Goal: Task Accomplishment & Management: Manage account settings

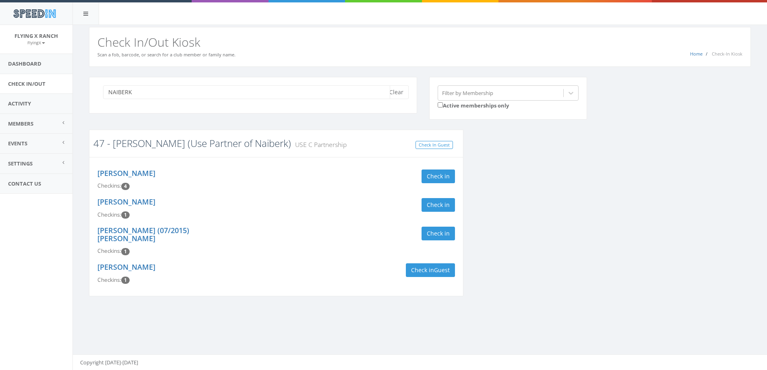
type input "NAIBERK"
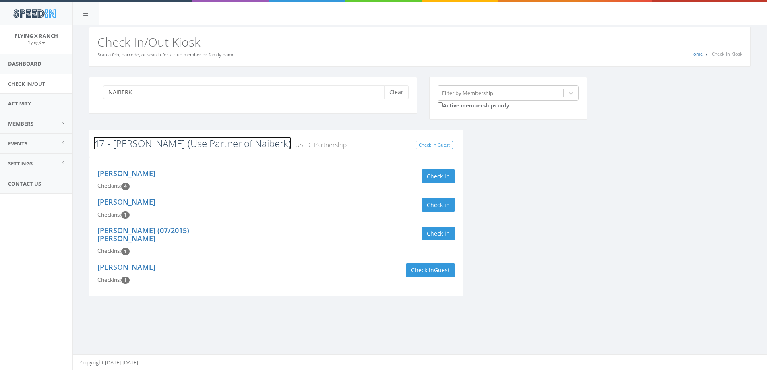
click at [168, 145] on link "47 - [PERSON_NAME] (Use Partner of Naiberk)" at bounding box center [192, 143] width 198 height 13
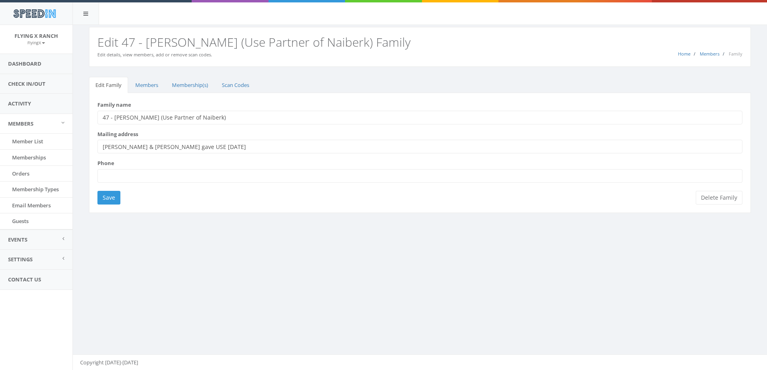
drag, startPoint x: 115, startPoint y: 117, endPoint x: 201, endPoint y: 117, distance: 85.8
click at [201, 117] on input "47 - [PERSON_NAME] (Use Partner of Naiberk)" at bounding box center [419, 118] width 645 height 14
type input "47 - [GEOGRAPHIC_DATA]"
drag, startPoint x: 242, startPoint y: 145, endPoint x: 71, endPoint y: 146, distance: 171.6
click at [71, 146] on body "SpeedIn SpeedIn Flying X Ranch FlyingX My Profile Logout Dashboard Check In/Out…" at bounding box center [383, 185] width 767 height 370
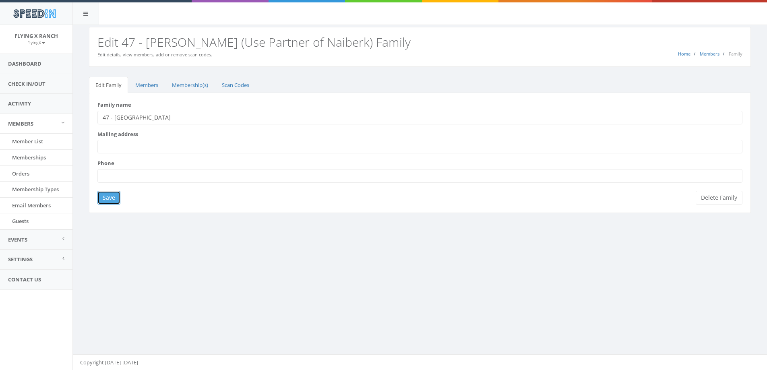
click at [112, 197] on input "Save" at bounding box center [108, 198] width 23 height 14
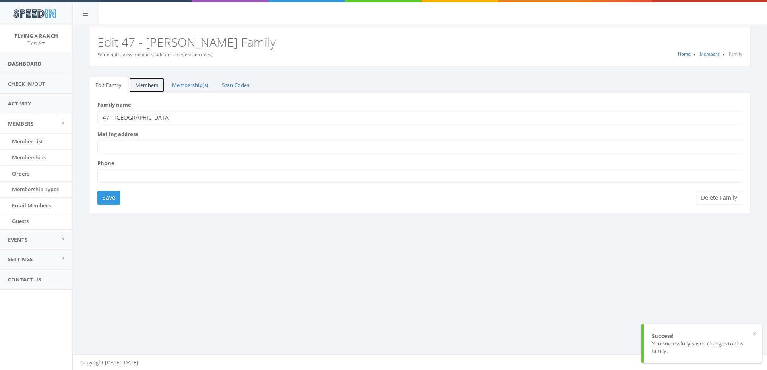
click at [143, 87] on link "Members" at bounding box center [147, 85] width 36 height 17
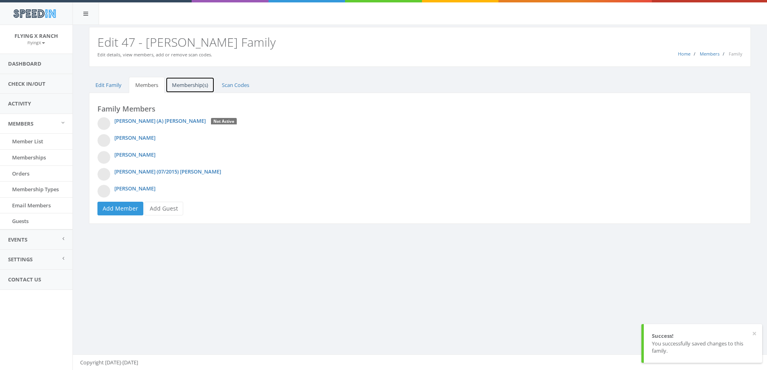
click at [178, 86] on link "Membership(s)" at bounding box center [190, 85] width 49 height 17
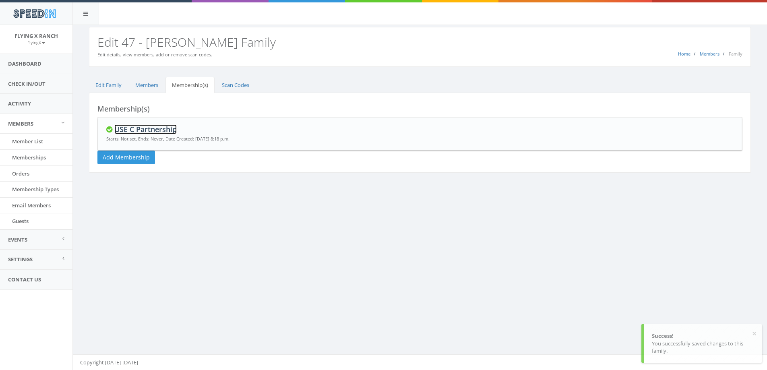
click at [156, 131] on link "USE C Partnership" at bounding box center [145, 129] width 62 height 10
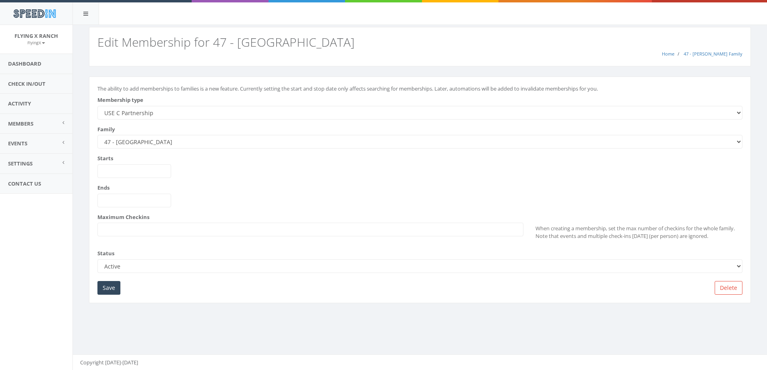
click at [147, 115] on select "--------- A Partnership C Partnership USE C Partnership USE A Partnership B Par…" at bounding box center [419, 113] width 645 height 14
select select "2"
click at [97, 106] on select "--------- A Partnership C Partnership USE C Partnership USE A Partnership B Par…" at bounding box center [419, 113] width 645 height 14
click at [103, 290] on input "Save" at bounding box center [108, 288] width 23 height 14
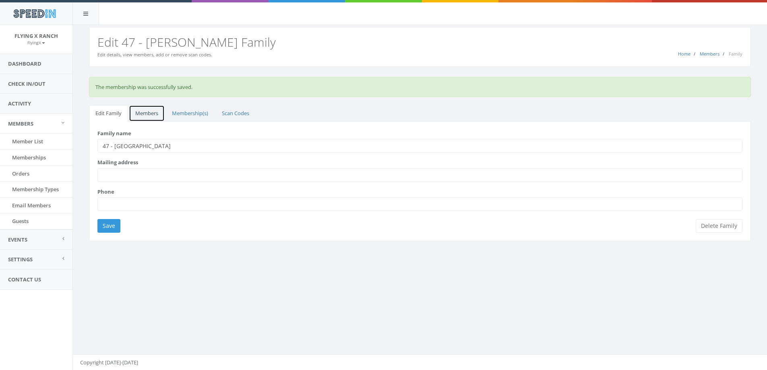
click at [146, 110] on link "Members" at bounding box center [147, 113] width 36 height 17
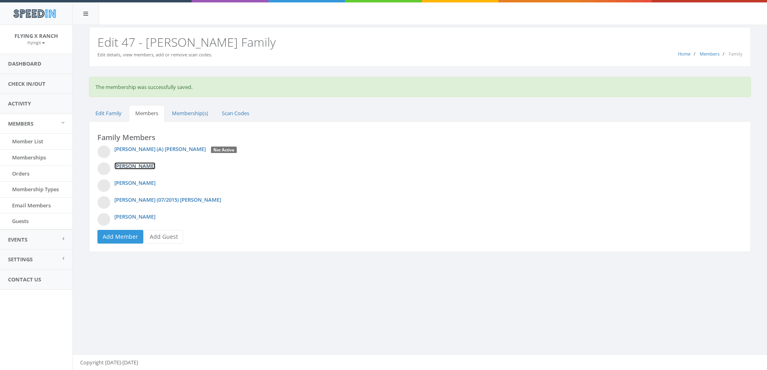
click at [135, 166] on link "[PERSON_NAME]" at bounding box center [134, 165] width 41 height 7
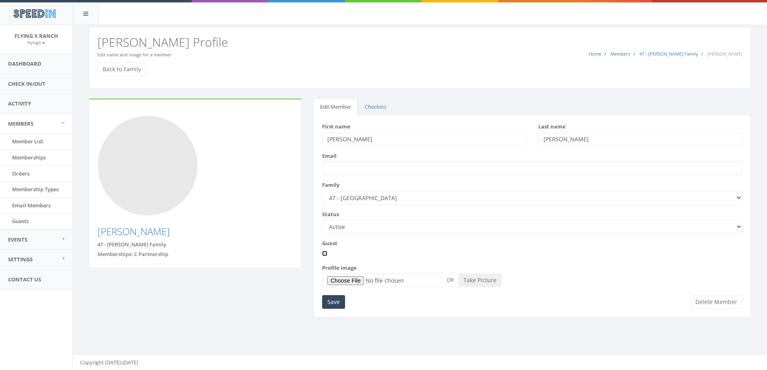
click at [325, 254] on input "Guest" at bounding box center [324, 253] width 5 height 5
checkbox input "true"
click at [740, 227] on select "Active Candidate Not Active" at bounding box center [532, 227] width 420 height 14
select select "not_active"
click at [322, 220] on select "Active Candidate Not Active" at bounding box center [532, 227] width 420 height 14
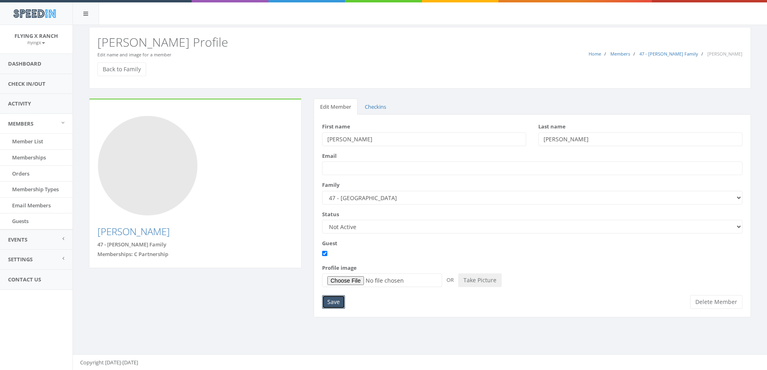
click at [337, 304] on input "Save" at bounding box center [333, 302] width 23 height 14
click at [126, 72] on link "Back to Family" at bounding box center [121, 69] width 49 height 14
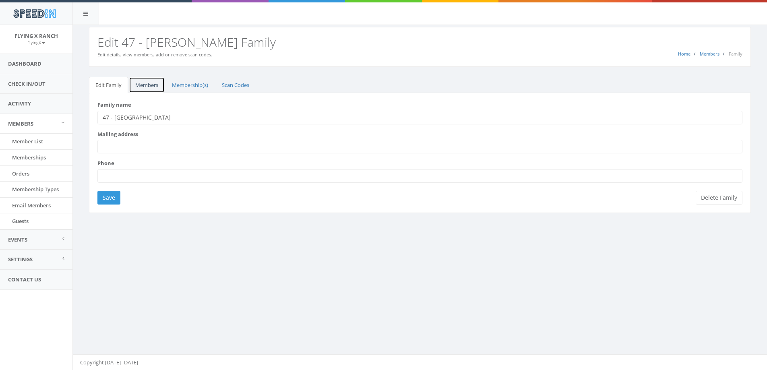
click at [139, 87] on link "Members" at bounding box center [147, 85] width 36 height 17
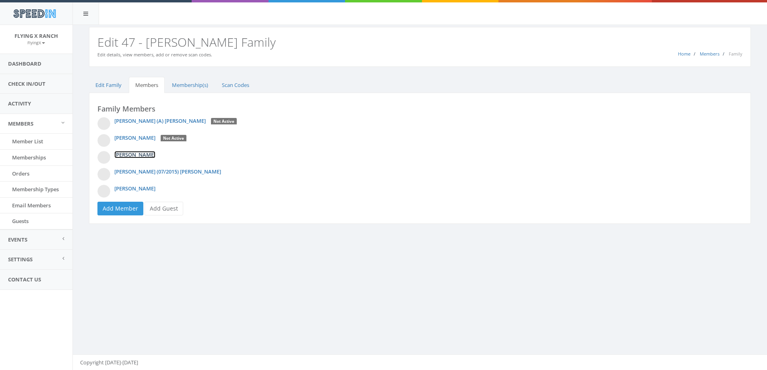
click at [134, 151] on link "[PERSON_NAME]" at bounding box center [134, 154] width 41 height 7
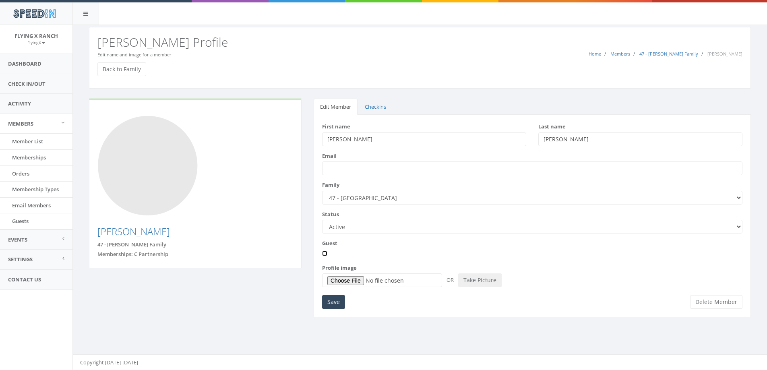
click at [324, 253] on input "Guest" at bounding box center [324, 253] width 5 height 5
checkbox input "true"
click at [738, 225] on select "Active Candidate Not Active" at bounding box center [532, 227] width 420 height 14
select select "not_active"
click at [322, 220] on select "Active Candidate Not Active" at bounding box center [532, 227] width 420 height 14
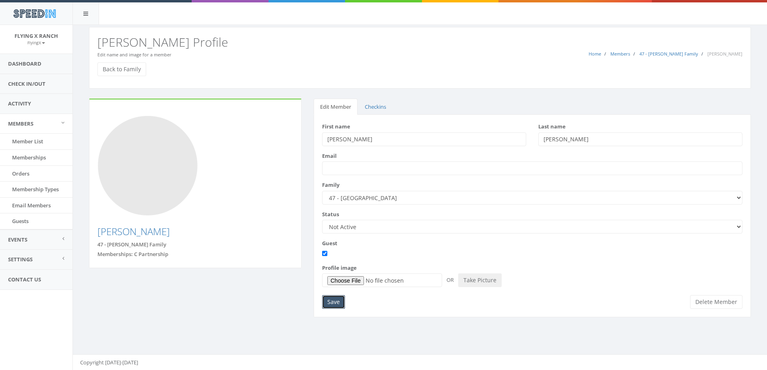
click at [325, 302] on input "Save" at bounding box center [333, 302] width 23 height 14
click at [130, 65] on link "Back to Family" at bounding box center [121, 69] width 49 height 14
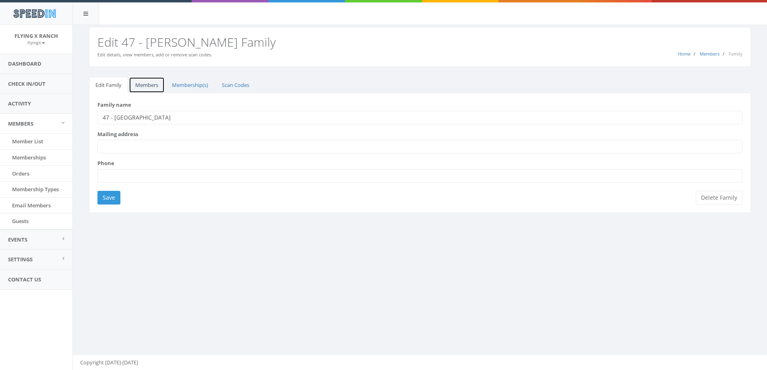
click at [149, 85] on link "Members" at bounding box center [147, 85] width 36 height 17
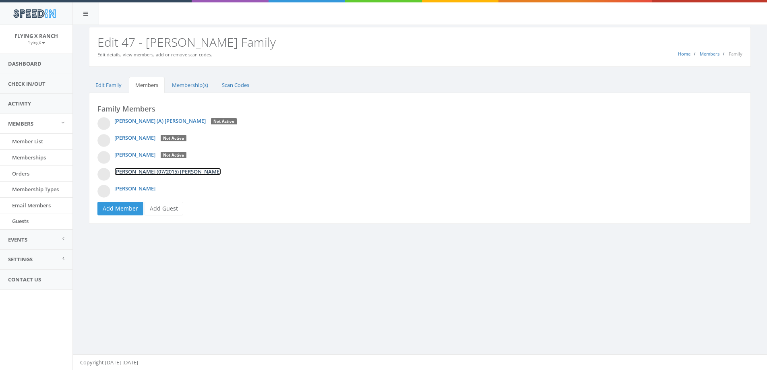
click at [142, 174] on link "[PERSON_NAME] (07/2015) [PERSON_NAME]" at bounding box center [167, 171] width 107 height 7
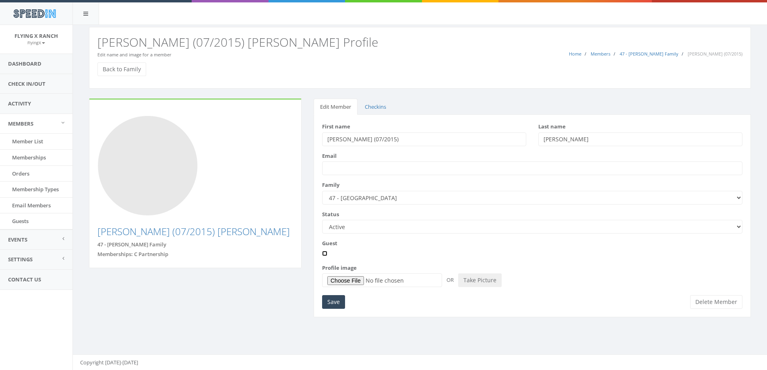
click at [327, 254] on input "Guest" at bounding box center [324, 253] width 5 height 5
checkbox input "true"
click at [738, 229] on select "Active Candidate Not Active" at bounding box center [532, 227] width 420 height 14
select select "not_active"
click at [322, 220] on select "Active Candidate Not Active" at bounding box center [532, 227] width 420 height 14
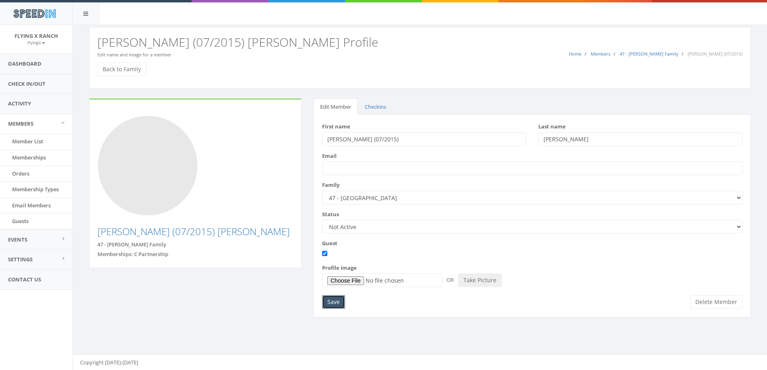
click at [334, 302] on input "Save" at bounding box center [333, 302] width 23 height 14
click at [130, 65] on link "Back to Family" at bounding box center [121, 69] width 49 height 14
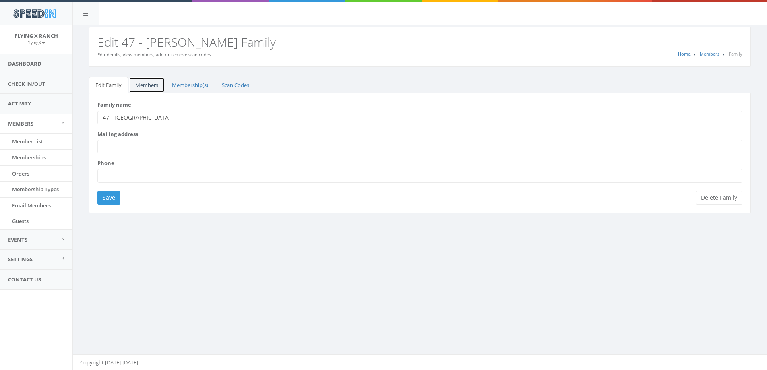
click at [153, 85] on link "Members" at bounding box center [147, 85] width 36 height 17
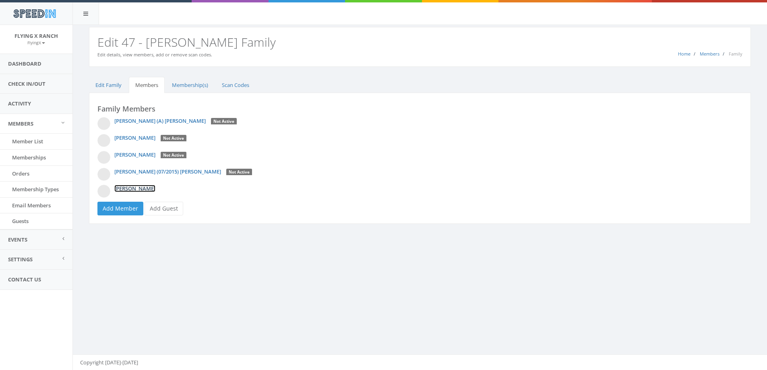
click at [120, 188] on link "[PERSON_NAME]" at bounding box center [134, 188] width 41 height 7
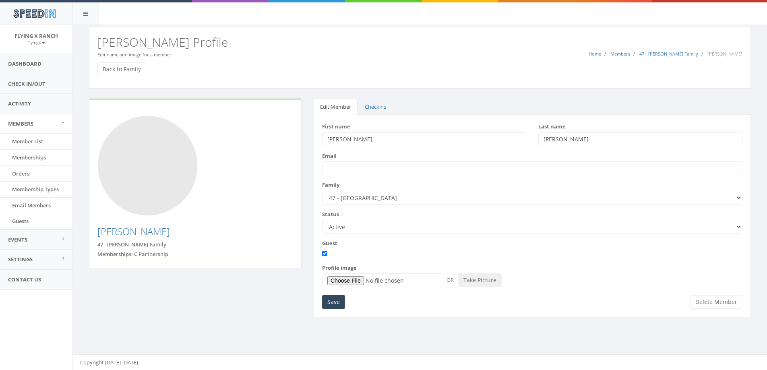
click at [739, 224] on select "Active Candidate Not Active" at bounding box center [532, 227] width 420 height 14
select select "not_active"
click at [322, 220] on select "Active Candidate Not Active" at bounding box center [532, 227] width 420 height 14
drag, startPoint x: 329, startPoint y: 304, endPoint x: 328, endPoint y: 298, distance: 6.1
click at [329, 304] on input "Save" at bounding box center [333, 302] width 23 height 14
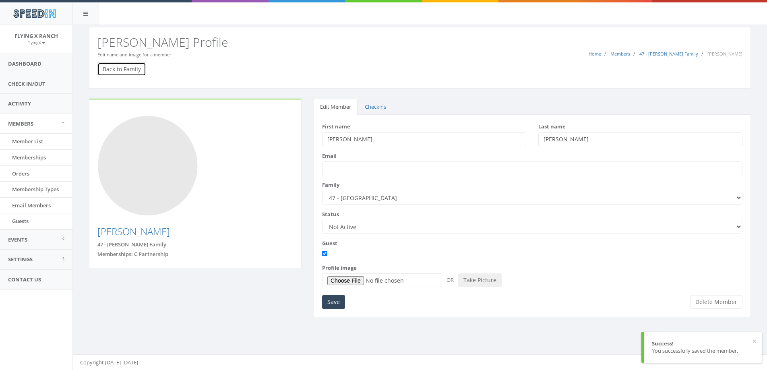
click at [117, 66] on link "Back to Family" at bounding box center [121, 69] width 49 height 14
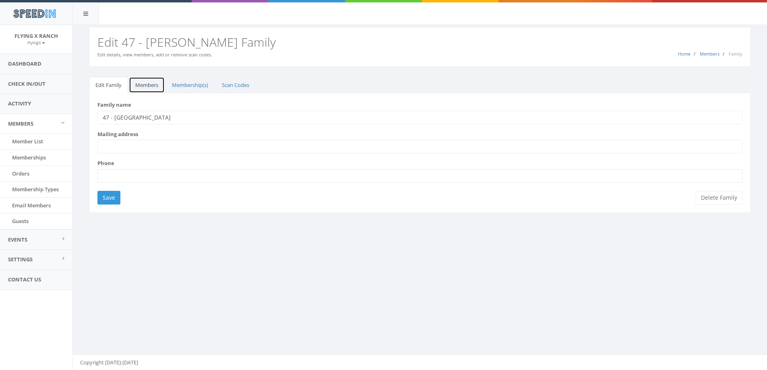
click at [141, 81] on link "Members" at bounding box center [147, 85] width 36 height 17
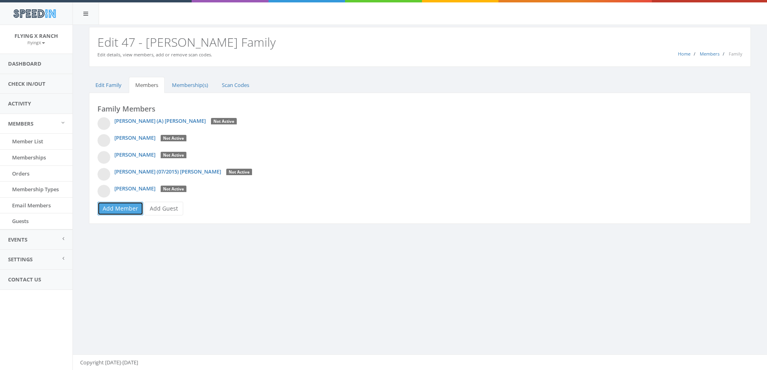
click at [112, 205] on link "Add Member" at bounding box center [120, 209] width 46 height 14
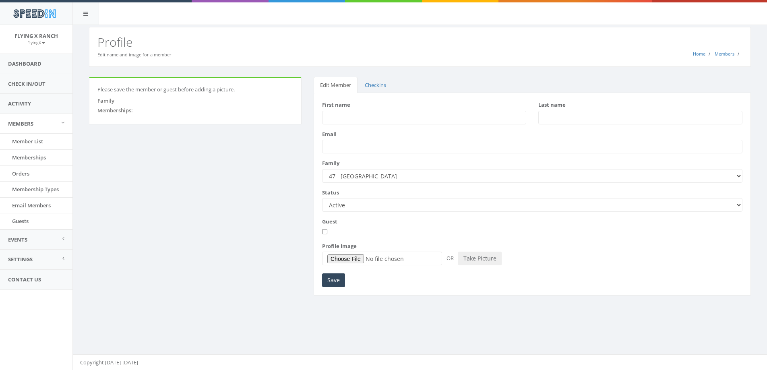
click at [352, 120] on input "First name" at bounding box center [424, 118] width 204 height 14
type input "[PERSON_NAME]"
click at [332, 281] on input "Save" at bounding box center [333, 280] width 23 height 14
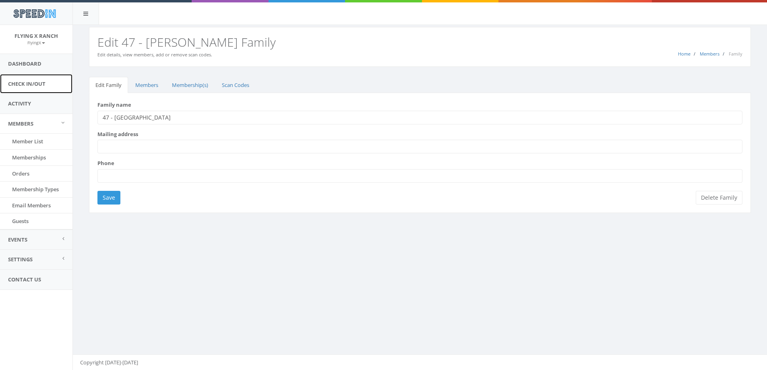
click at [44, 85] on link "Check In/Out" at bounding box center [36, 84] width 72 height 20
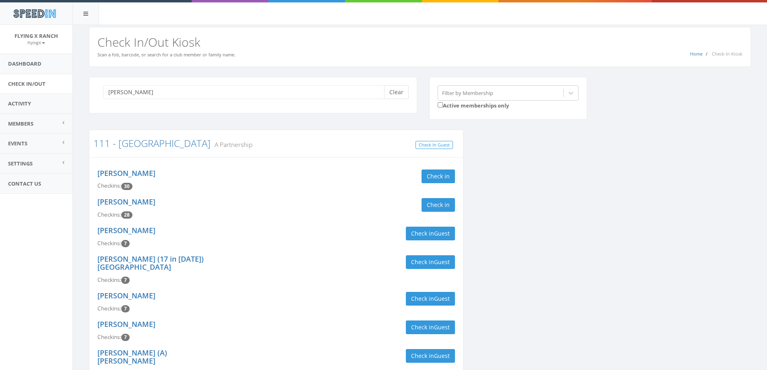
type input "holtorf"
click at [400, 95] on button "Clear" at bounding box center [396, 92] width 25 height 14
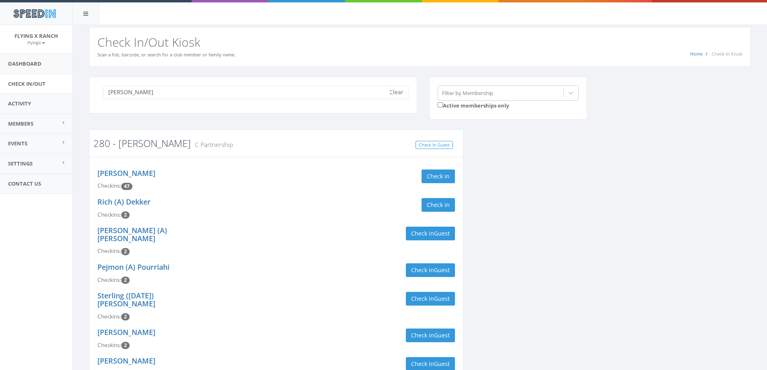
type input "bartholf"
click at [135, 145] on link "280 - Bartholf" at bounding box center [141, 143] width 97 height 13
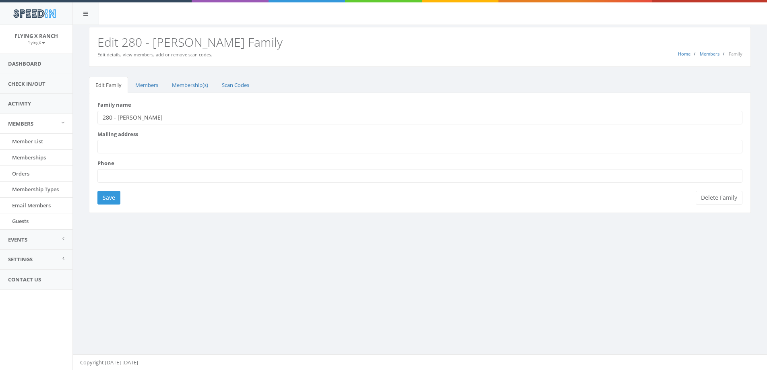
drag, startPoint x: 144, startPoint y: 120, endPoint x: 111, endPoint y: 121, distance: 33.0
click at [111, 121] on input "280 - [PERSON_NAME]" at bounding box center [419, 118] width 645 height 14
click at [144, 118] on input "280 - [PERSON_NAME]" at bounding box center [419, 118] width 645 height 14
drag, startPoint x: 144, startPoint y: 118, endPoint x: 118, endPoint y: 118, distance: 25.4
click at [118, 118] on input "280 - [PERSON_NAME]" at bounding box center [419, 118] width 645 height 14
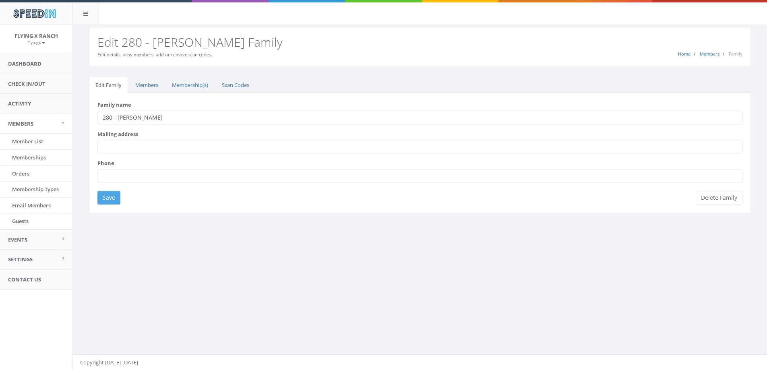
type input "280 - [PERSON_NAME]"
click at [109, 199] on input "Save" at bounding box center [108, 198] width 23 height 14
click at [190, 89] on link "Membership(s)" at bounding box center [190, 85] width 49 height 17
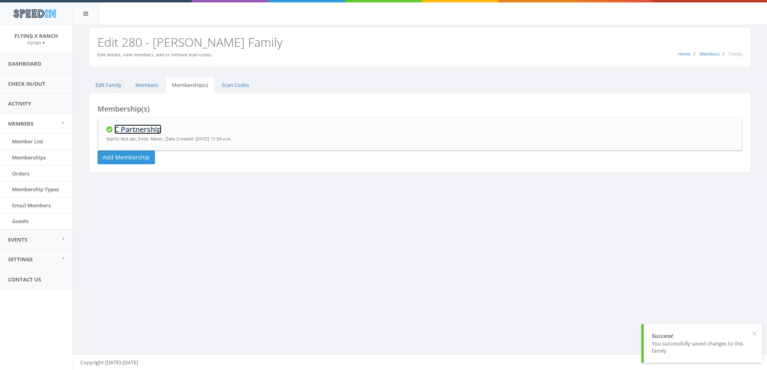
click at [151, 130] on link "C Partnership" at bounding box center [137, 129] width 47 height 10
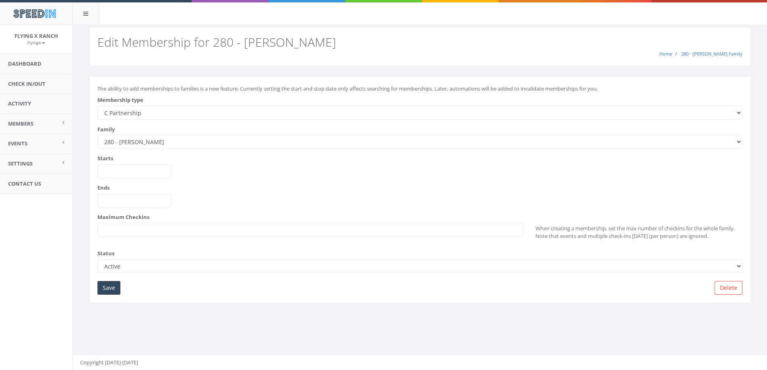
click at [151, 112] on select "--------- A Partnership C Partnership USE C Partnership USE A Partnership B Par…" at bounding box center [419, 113] width 645 height 14
select select "1"
click at [97, 106] on select "--------- A Partnership C Partnership USE C Partnership USE A Partnership B Par…" at bounding box center [419, 113] width 645 height 14
click at [113, 289] on input "Save" at bounding box center [108, 288] width 23 height 14
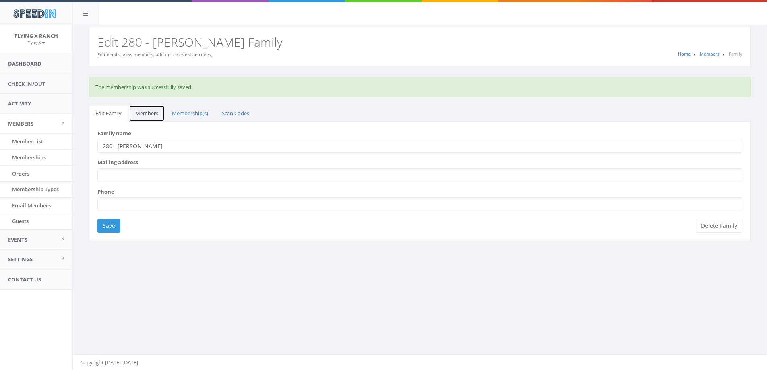
click at [146, 112] on link "Members" at bounding box center [147, 113] width 36 height 17
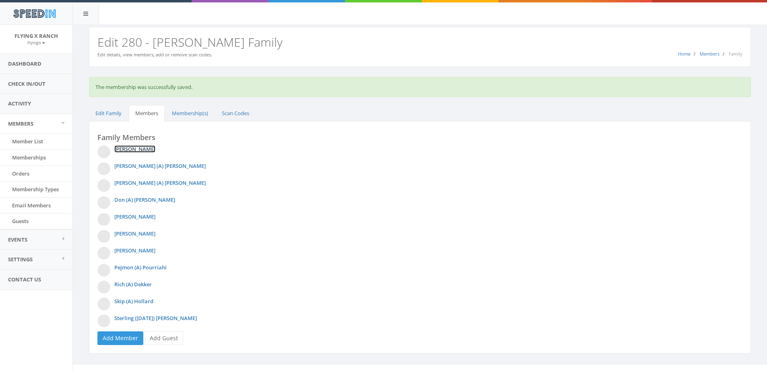
click at [132, 150] on link "[PERSON_NAME]" at bounding box center [134, 148] width 41 height 7
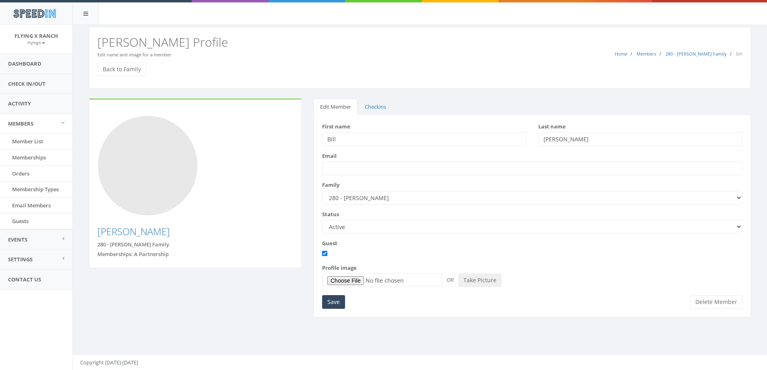
click at [740, 230] on select "Active Candidate Not Active" at bounding box center [532, 227] width 420 height 14
select select "not_active"
click at [322, 220] on select "Active Candidate Not Active" at bounding box center [532, 227] width 420 height 14
click at [337, 300] on input "Save" at bounding box center [333, 302] width 23 height 14
click at [133, 70] on link "Back to Family" at bounding box center [121, 69] width 49 height 14
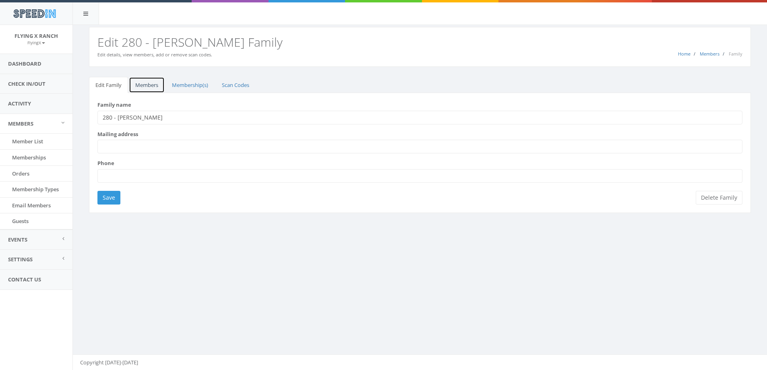
click at [149, 82] on link "Members" at bounding box center [147, 85] width 36 height 17
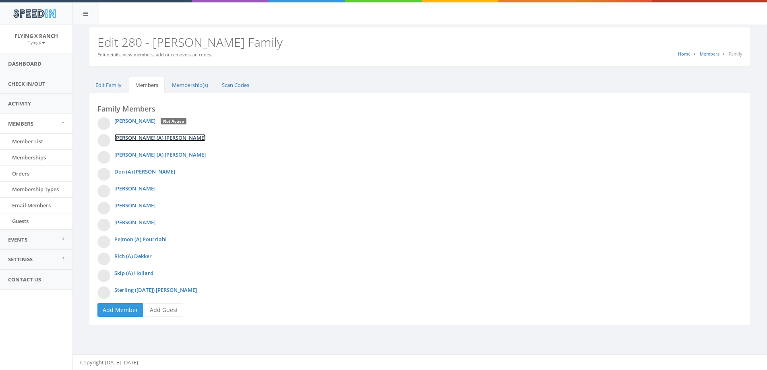
click at [139, 137] on link "[PERSON_NAME] (A) [PERSON_NAME]" at bounding box center [159, 137] width 91 height 7
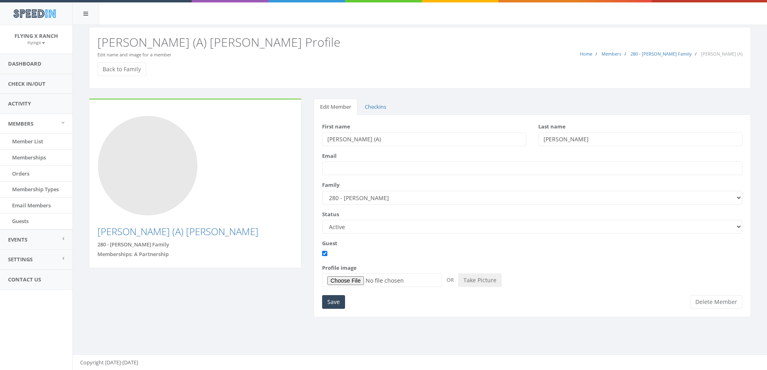
click at [737, 226] on select "Active Candidate Not Active" at bounding box center [532, 227] width 420 height 14
select select "not_active"
click at [322, 220] on select "Active Candidate Not Active" at bounding box center [532, 227] width 420 height 14
click at [328, 300] on input "Save" at bounding box center [333, 302] width 23 height 14
click at [116, 72] on link "Back to Family" at bounding box center [121, 69] width 49 height 14
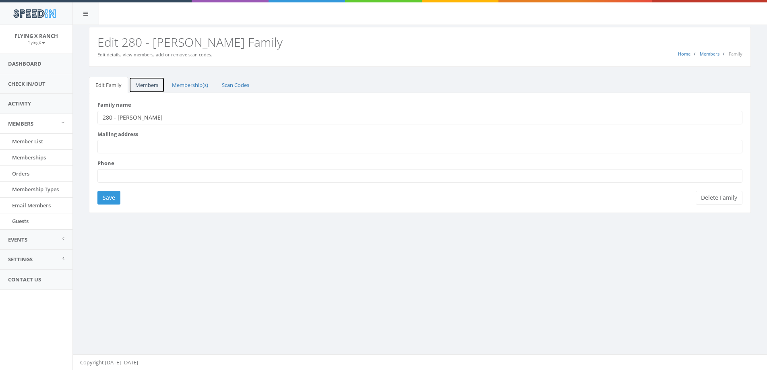
click at [153, 86] on link "Members" at bounding box center [147, 85] width 36 height 17
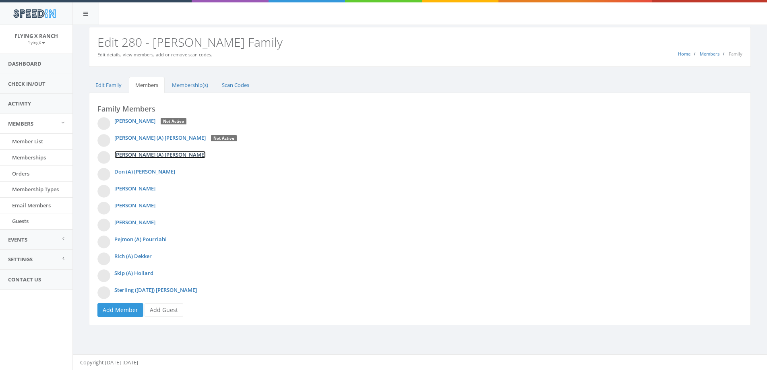
click at [156, 153] on link "[PERSON_NAME] (A) [PERSON_NAME]" at bounding box center [159, 154] width 91 height 7
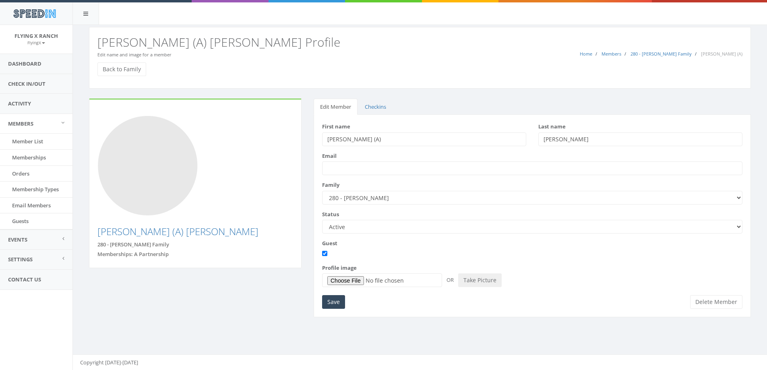
click at [739, 226] on select "Active Candidate Not Active" at bounding box center [532, 227] width 420 height 14
select select "not_active"
click at [322, 220] on select "Active Candidate Not Active" at bounding box center [532, 227] width 420 height 14
click at [339, 301] on input "Save" at bounding box center [333, 302] width 23 height 14
click at [130, 66] on link "Back to Family" at bounding box center [121, 69] width 49 height 14
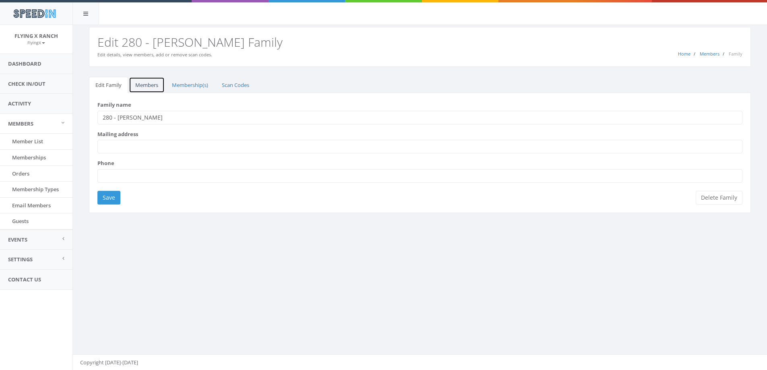
click at [149, 87] on link "Members" at bounding box center [147, 85] width 36 height 17
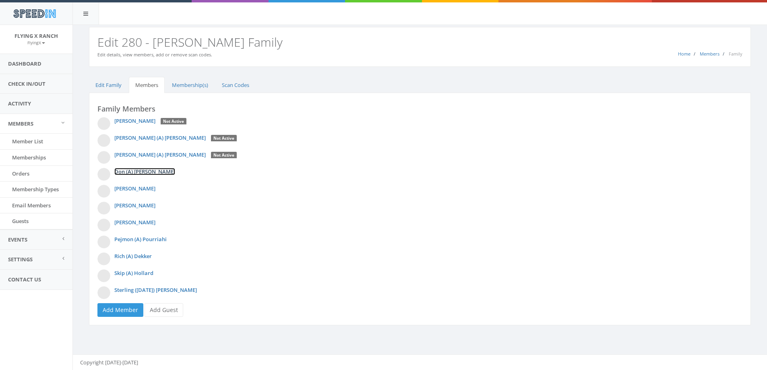
click at [133, 168] on link "Don (A) Perry" at bounding box center [144, 171] width 61 height 7
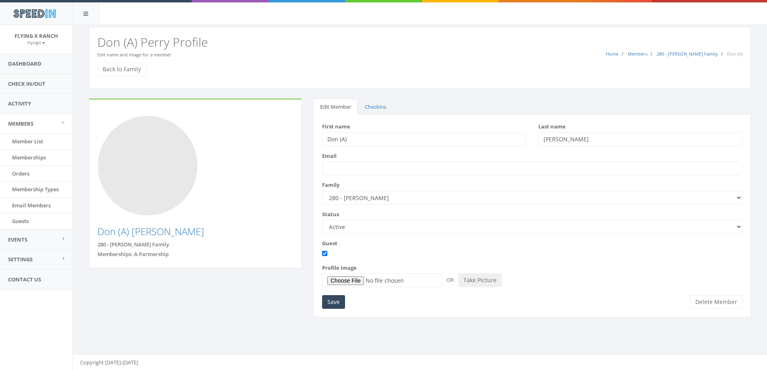
click at [740, 226] on select "Active Candidate Not Active" at bounding box center [532, 227] width 420 height 14
select select "not_active"
click at [322, 220] on select "Active Candidate Not Active" at bounding box center [532, 227] width 420 height 14
click at [334, 299] on input "Save" at bounding box center [333, 302] width 23 height 14
click at [133, 66] on link "Back to Family" at bounding box center [121, 69] width 49 height 14
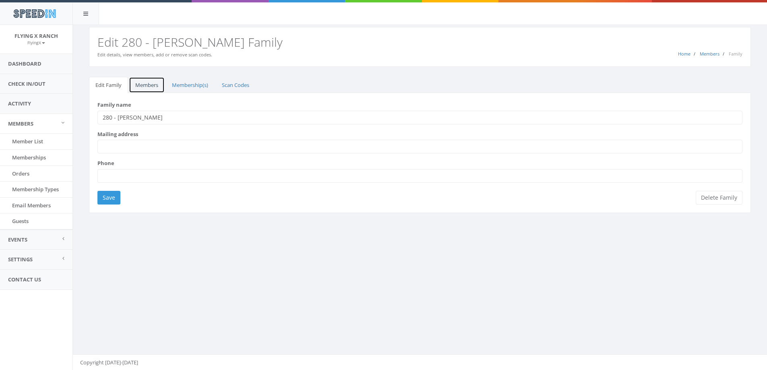
click at [144, 84] on link "Members" at bounding box center [147, 85] width 36 height 17
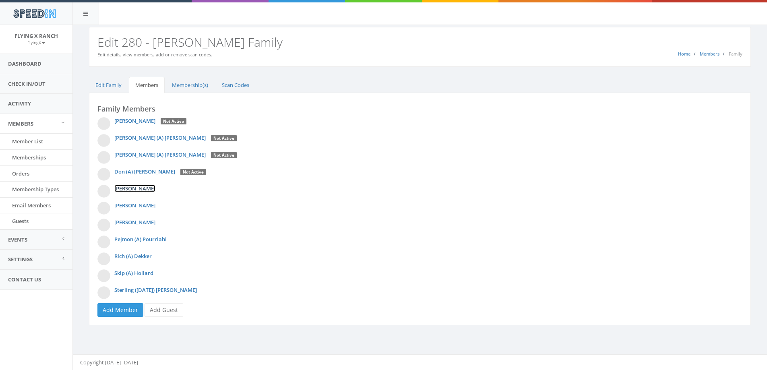
click at [136, 189] on link "[PERSON_NAME]" at bounding box center [134, 188] width 41 height 7
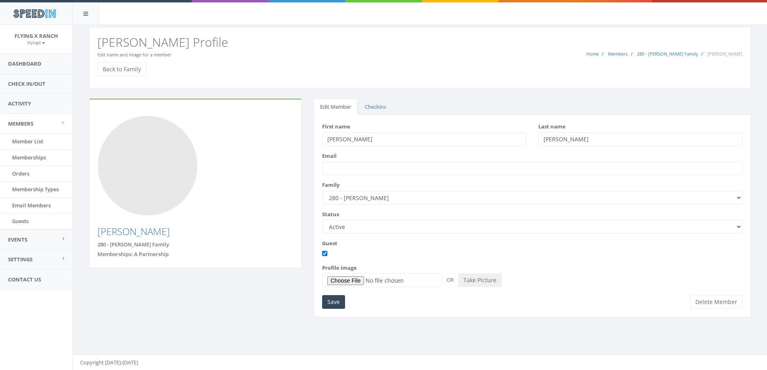
click at [737, 228] on select "Active Candidate Not Active" at bounding box center [532, 227] width 420 height 14
select select "not_active"
click at [322, 220] on select "Active Candidate Not Active" at bounding box center [532, 227] width 420 height 14
click at [332, 304] on input "Save" at bounding box center [333, 302] width 23 height 14
click at [130, 67] on link "Back to Family" at bounding box center [121, 69] width 49 height 14
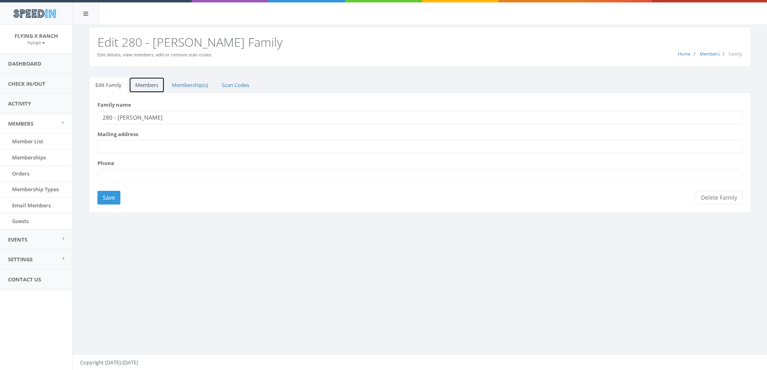
click at [149, 82] on link "Members" at bounding box center [147, 85] width 36 height 17
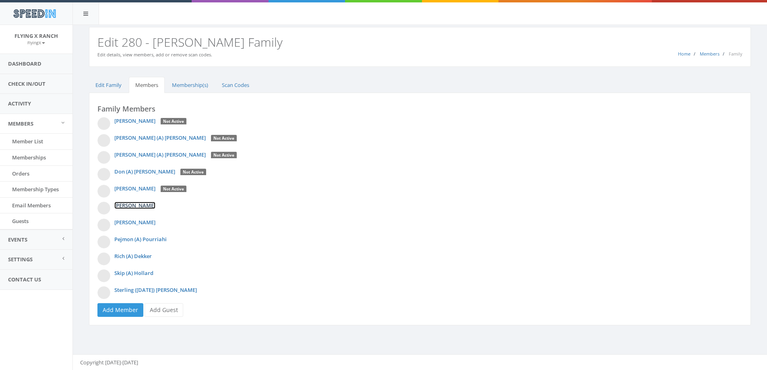
click at [137, 207] on link "[PERSON_NAME]" at bounding box center [134, 205] width 41 height 7
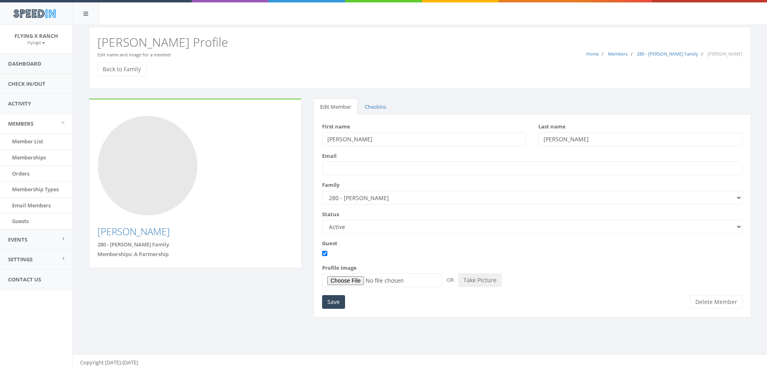
click at [739, 228] on select "Active Candidate Not Active" at bounding box center [532, 227] width 420 height 14
select select "not_active"
click at [322, 220] on select "Active Candidate Not Active" at bounding box center [532, 227] width 420 height 14
click at [335, 302] on input "Save" at bounding box center [333, 302] width 23 height 14
click at [132, 67] on link "Back to Family" at bounding box center [121, 69] width 49 height 14
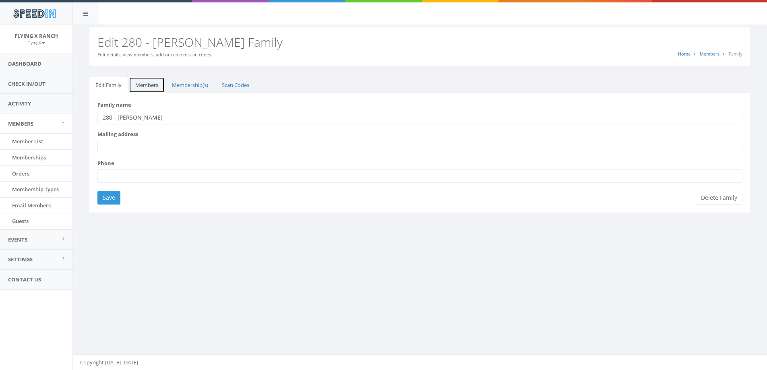
click at [148, 84] on link "Members" at bounding box center [147, 85] width 36 height 17
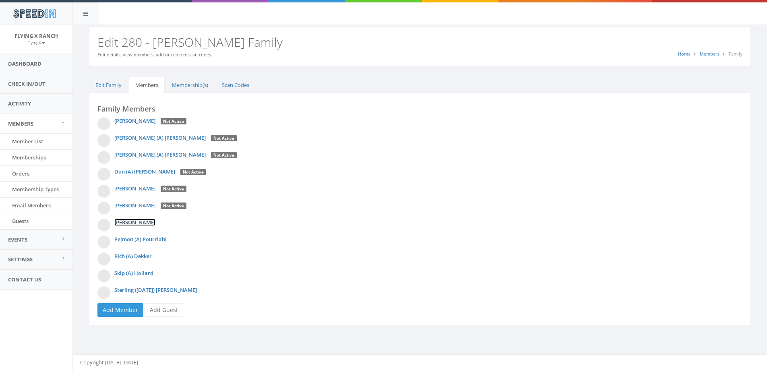
click at [134, 223] on link "[PERSON_NAME]" at bounding box center [134, 222] width 41 height 7
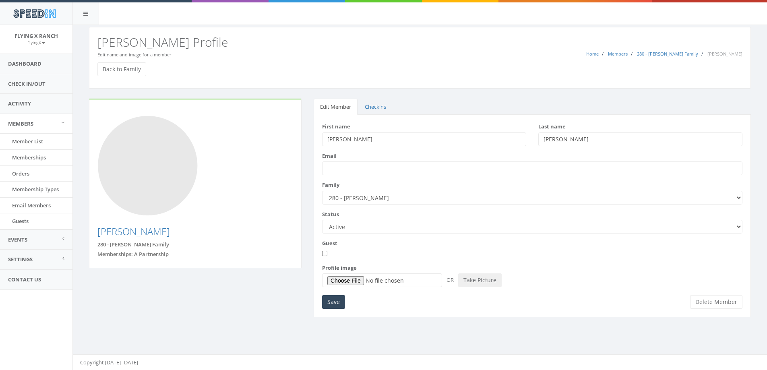
click at [738, 225] on select "Active Candidate Not Active" at bounding box center [532, 227] width 420 height 14
select select "not_active"
click at [322, 220] on select "Active Candidate Not Active" at bounding box center [532, 227] width 420 height 14
click at [325, 252] on input "Guest" at bounding box center [324, 253] width 5 height 5
checkbox input "true"
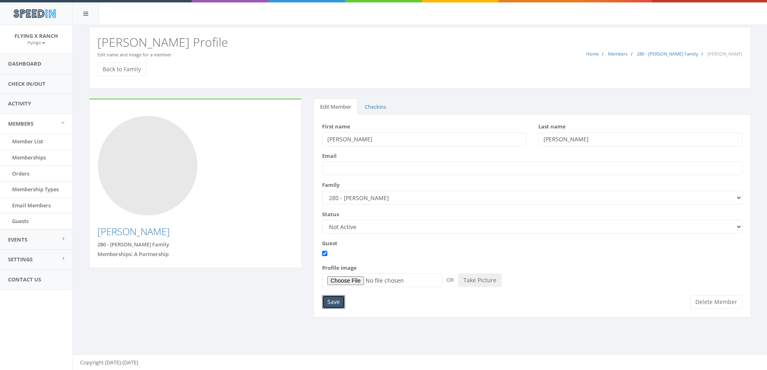
click at [338, 299] on input "Save" at bounding box center [333, 302] width 23 height 14
click at [135, 68] on link "Back to Family" at bounding box center [121, 69] width 49 height 14
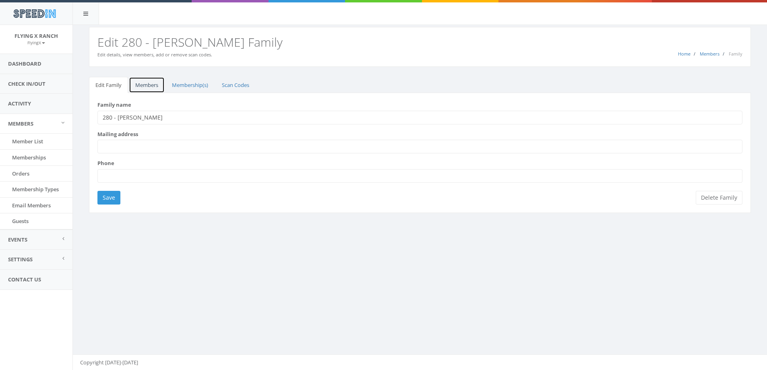
click at [146, 82] on link "Members" at bounding box center [147, 85] width 36 height 17
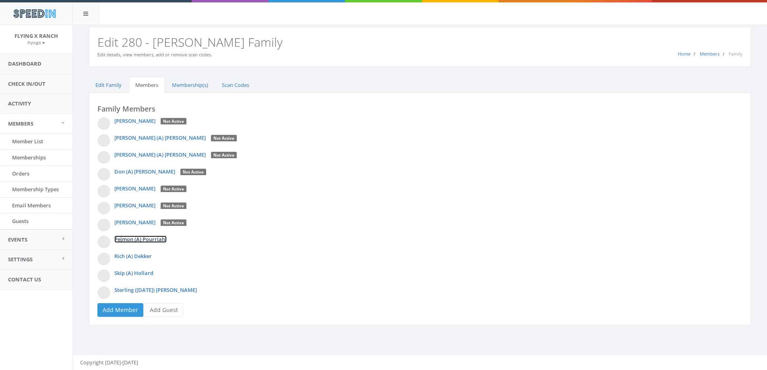
click at [149, 239] on link "Pejmon (A) Pourriahi" at bounding box center [140, 239] width 52 height 7
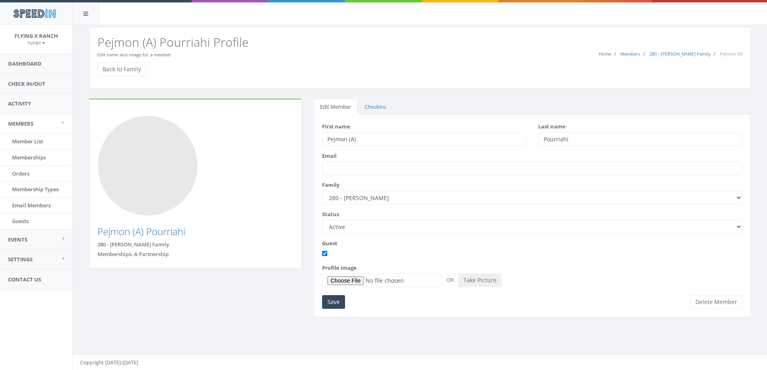
click at [740, 226] on select "Active Candidate Not Active" at bounding box center [532, 227] width 420 height 14
select select "not_active"
click at [322, 220] on select "Active Candidate Not Active" at bounding box center [532, 227] width 420 height 14
click at [338, 303] on input "Save" at bounding box center [333, 302] width 23 height 14
click at [118, 68] on link "Back to Family" at bounding box center [121, 69] width 49 height 14
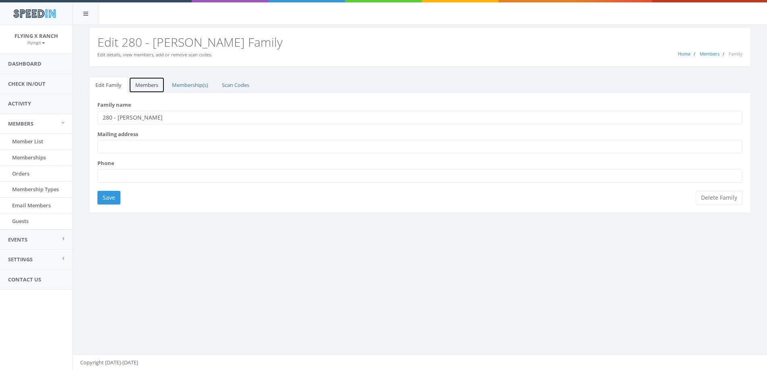
click at [149, 87] on link "Members" at bounding box center [147, 85] width 36 height 17
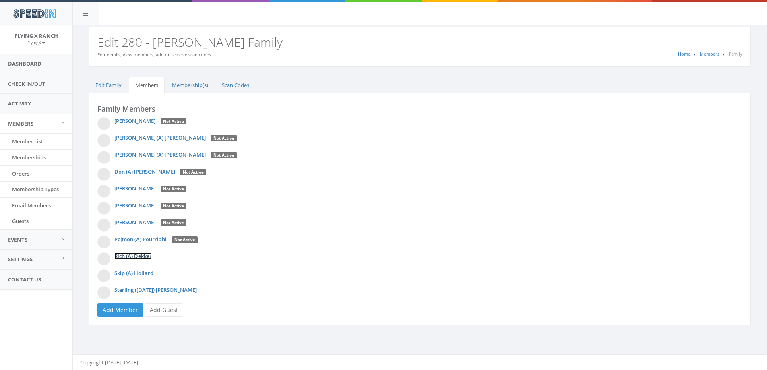
click at [143, 256] on link "Rich (A) Dekker" at bounding box center [132, 255] width 37 height 7
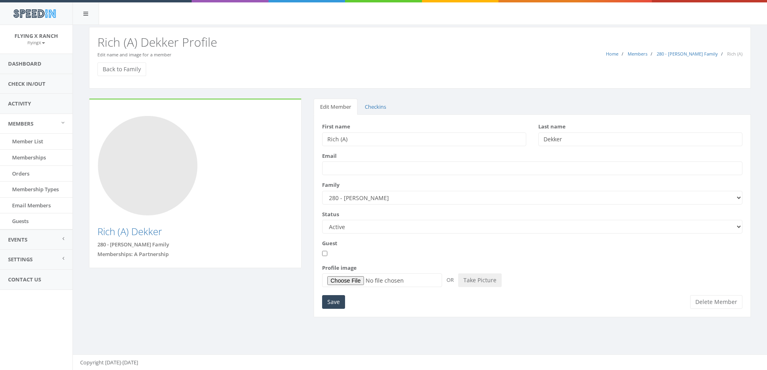
click at [740, 226] on select "Active Candidate Not Active" at bounding box center [532, 227] width 420 height 14
select select "not_active"
click at [322, 220] on select "Active Candidate Not Active" at bounding box center [532, 227] width 420 height 14
click at [325, 253] on input "Guest" at bounding box center [324, 253] width 5 height 5
checkbox input "true"
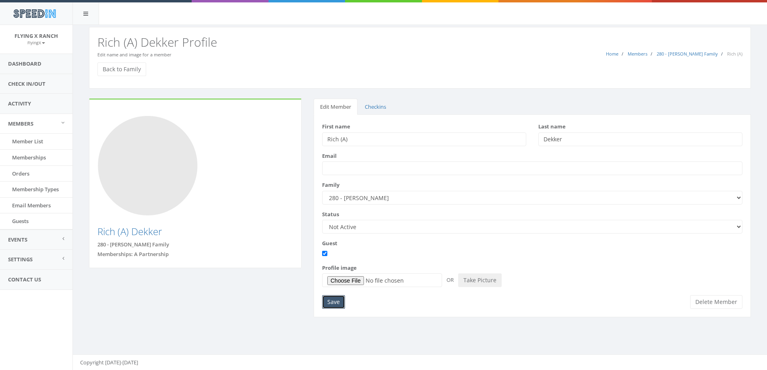
click at [339, 301] on input "Save" at bounding box center [333, 302] width 23 height 14
click at [127, 67] on link "Back to Family" at bounding box center [121, 69] width 49 height 14
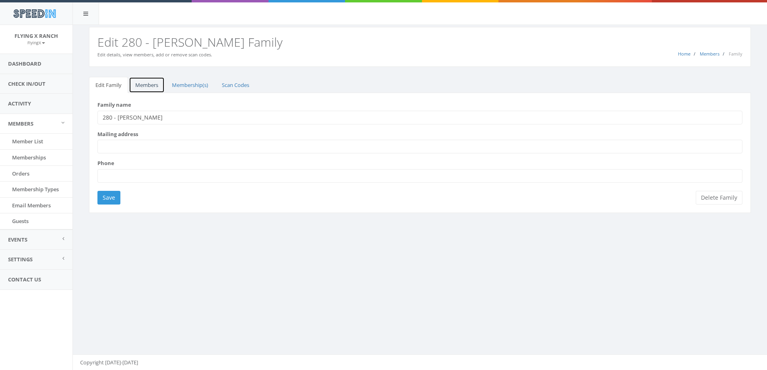
click at [149, 83] on link "Members" at bounding box center [147, 85] width 36 height 17
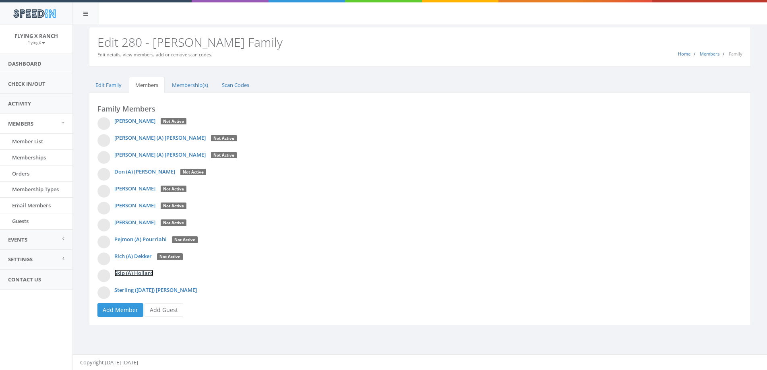
click at [142, 270] on link "Skip (A) Hollard" at bounding box center [133, 272] width 39 height 7
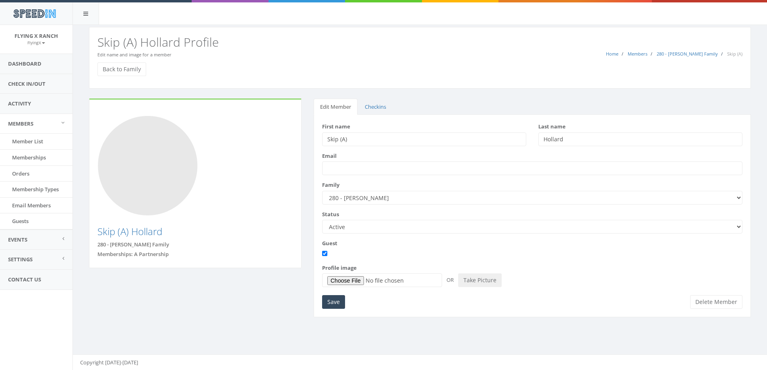
click at [740, 228] on select "Active Candidate Not Active" at bounding box center [532, 227] width 420 height 14
select select "not_active"
click at [322, 220] on select "Active Candidate Not Active" at bounding box center [532, 227] width 420 height 14
click at [331, 301] on input "Save" at bounding box center [333, 302] width 23 height 14
click at [114, 72] on link "Back to Family" at bounding box center [121, 69] width 49 height 14
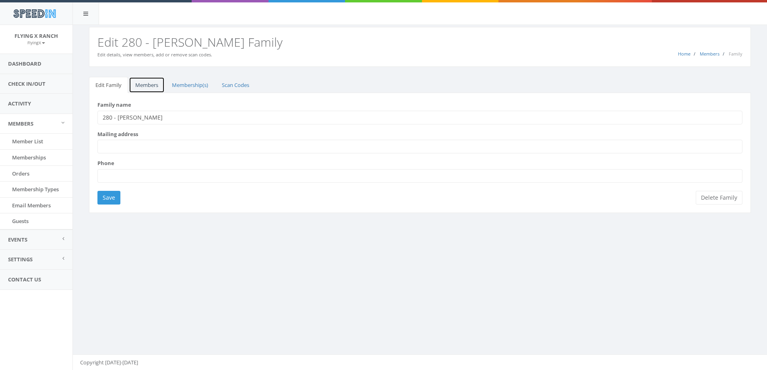
click at [141, 83] on link "Members" at bounding box center [147, 85] width 36 height 17
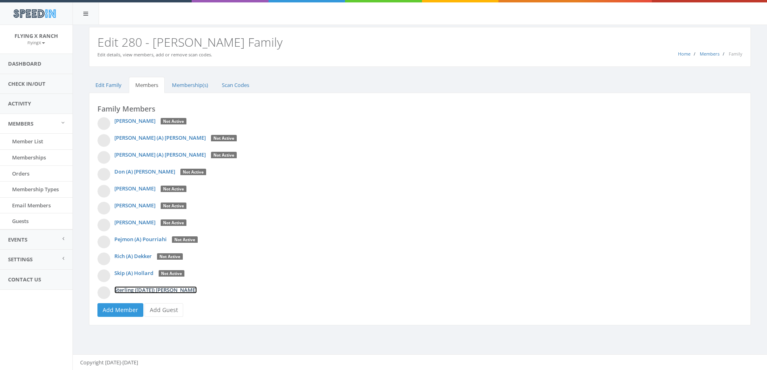
click at [151, 290] on link "Sterling ([DATE]) [PERSON_NAME]" at bounding box center [155, 289] width 83 height 7
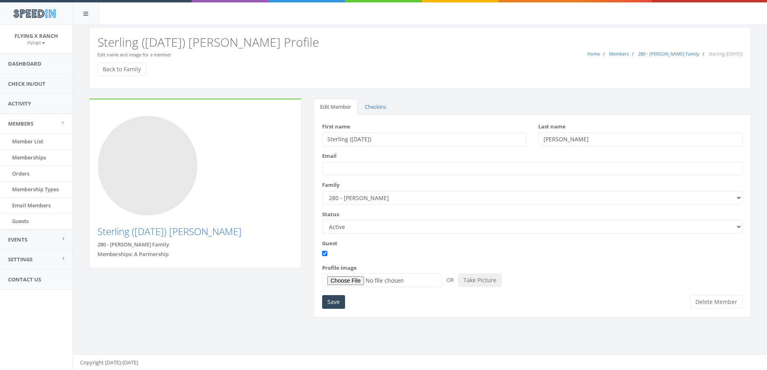
click at [740, 228] on select "Active Candidate Not Active" at bounding box center [532, 227] width 420 height 14
select select "not_active"
click at [322, 220] on select "Active Candidate Not Active" at bounding box center [532, 227] width 420 height 14
click at [336, 301] on input "Save" at bounding box center [333, 302] width 23 height 14
click at [123, 68] on link "Back to Family" at bounding box center [121, 69] width 49 height 14
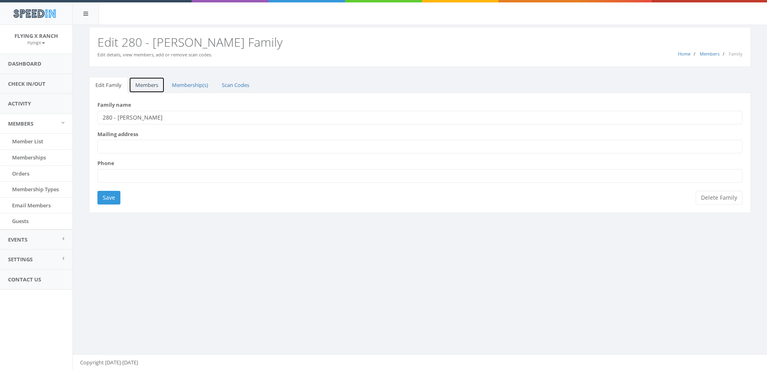
click at [154, 83] on link "Members" at bounding box center [147, 85] width 36 height 17
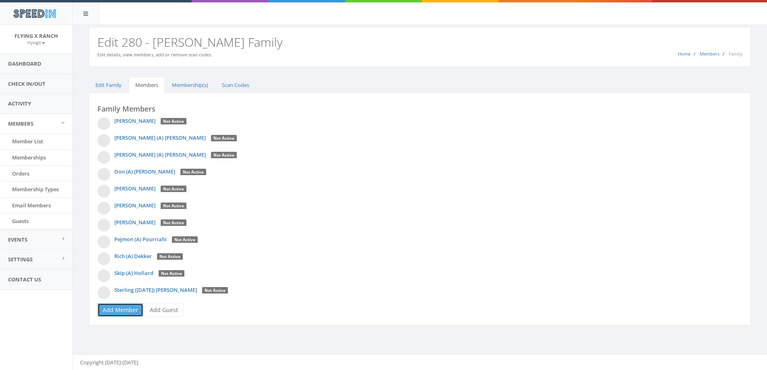
click at [127, 306] on link "Add Member" at bounding box center [120, 310] width 46 height 14
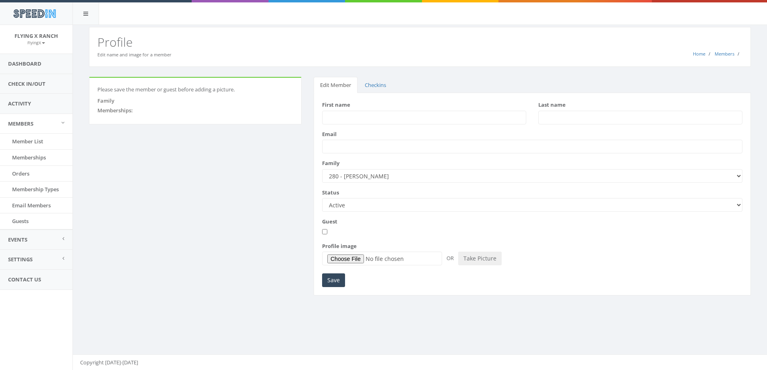
click at [343, 117] on input "First name" at bounding box center [424, 118] width 204 height 14
type input "John"
type input "David"
click at [338, 277] on input "Save" at bounding box center [333, 280] width 23 height 14
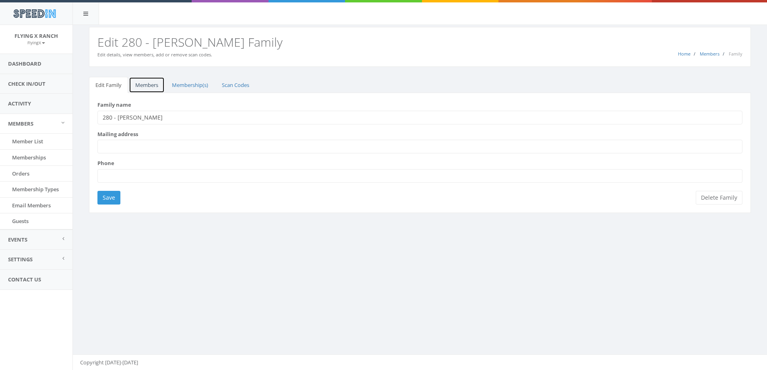
click at [141, 84] on link "Members" at bounding box center [147, 85] width 36 height 17
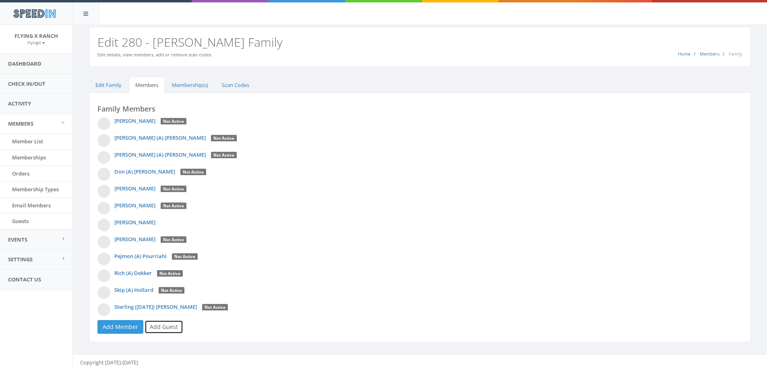
click at [161, 321] on link "Add Guest" at bounding box center [164, 327] width 39 height 14
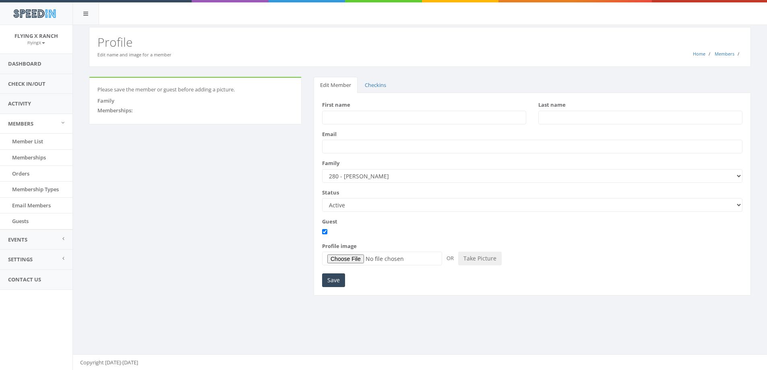
click at [343, 116] on input "First name" at bounding box center [424, 118] width 204 height 14
type input "[PERSON_NAME]"
click at [325, 282] on input "Save" at bounding box center [333, 280] width 23 height 14
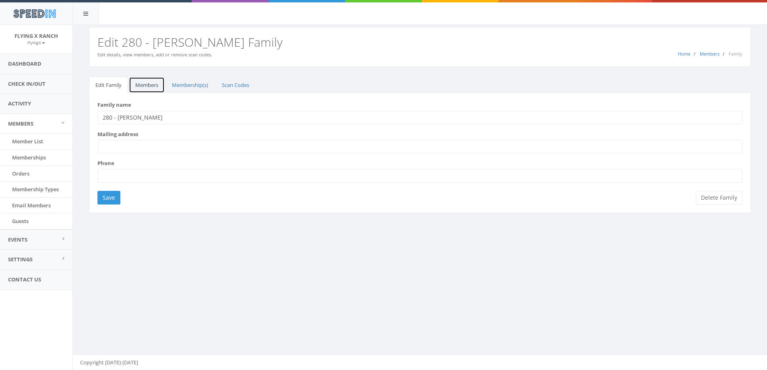
click at [145, 86] on link "Members" at bounding box center [147, 85] width 36 height 17
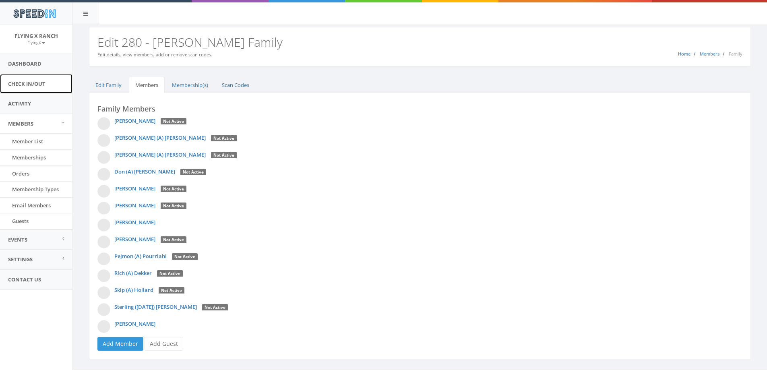
click at [36, 87] on link "Check In/Out" at bounding box center [36, 84] width 72 height 20
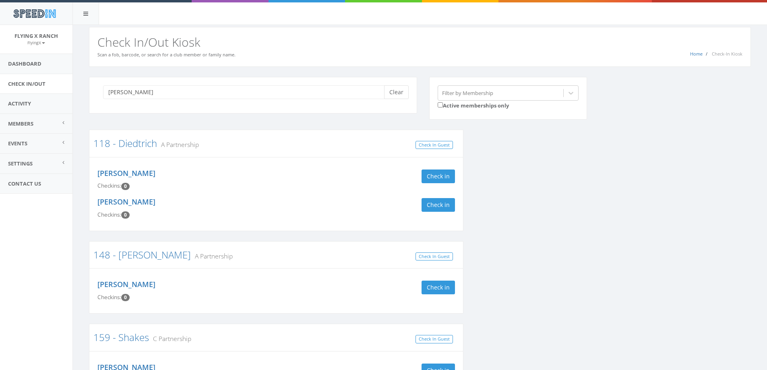
type input "[PERSON_NAME]"
click at [397, 87] on button "Clear" at bounding box center [396, 92] width 25 height 14
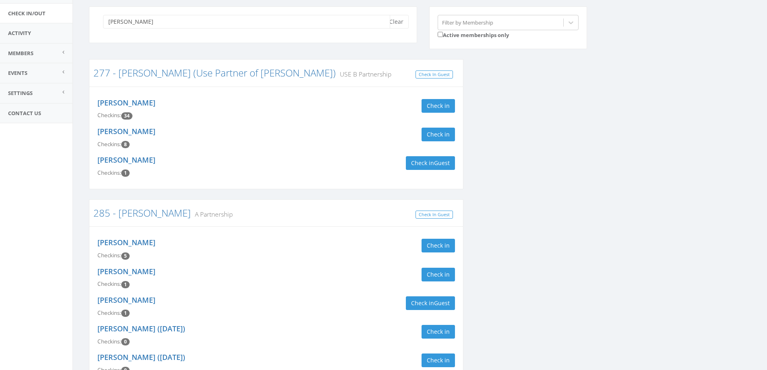
scroll to position [83, 0]
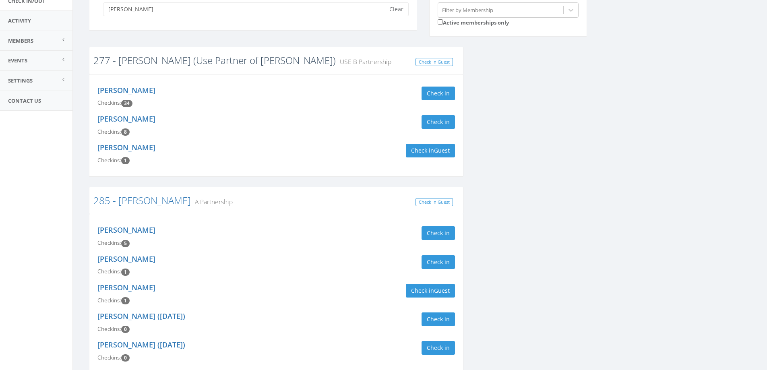
type input "cogan"
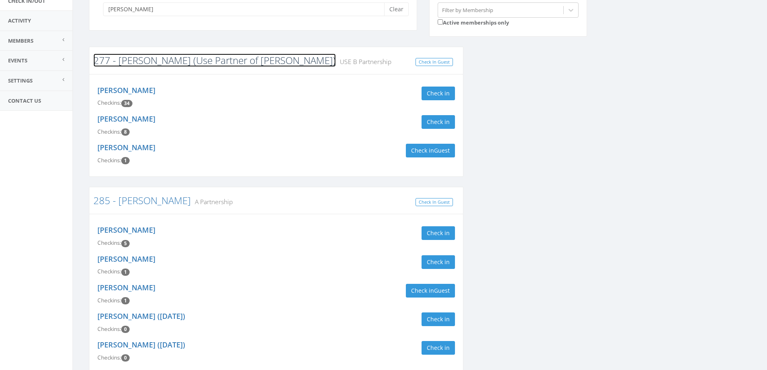
click at [146, 63] on link "277 - [PERSON_NAME] (Use Partner of [PERSON_NAME])" at bounding box center [214, 60] width 242 height 13
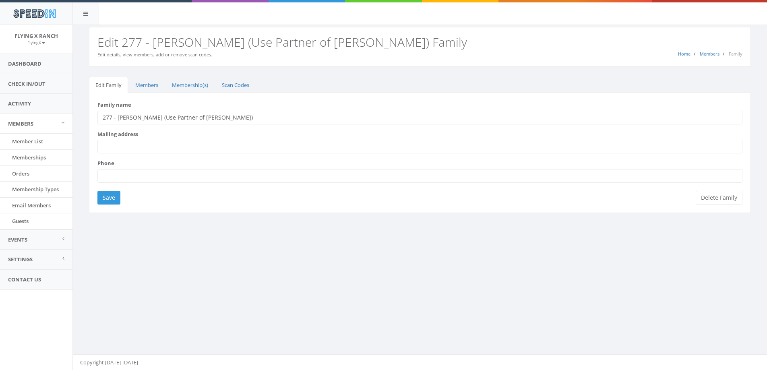
drag, startPoint x: 180, startPoint y: 115, endPoint x: 118, endPoint y: 120, distance: 62.6
click at [118, 120] on input "277 - [PERSON_NAME] (Use Partner of [PERSON_NAME])" at bounding box center [419, 118] width 645 height 14
click at [140, 120] on input "277 - [PERSON_NAME])" at bounding box center [419, 118] width 645 height 14
type input "277 - [PERSON_NAME]"
click at [109, 197] on input "Save" at bounding box center [108, 198] width 23 height 14
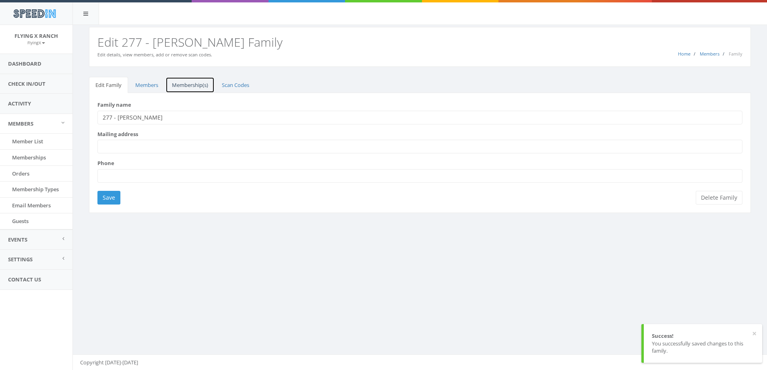
click at [190, 86] on link "Membership(s)" at bounding box center [190, 85] width 49 height 17
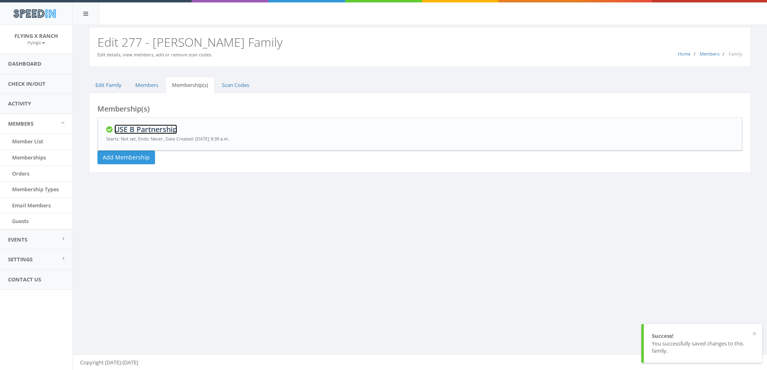
click at [156, 128] on link "USE B Partnership" at bounding box center [145, 129] width 63 height 10
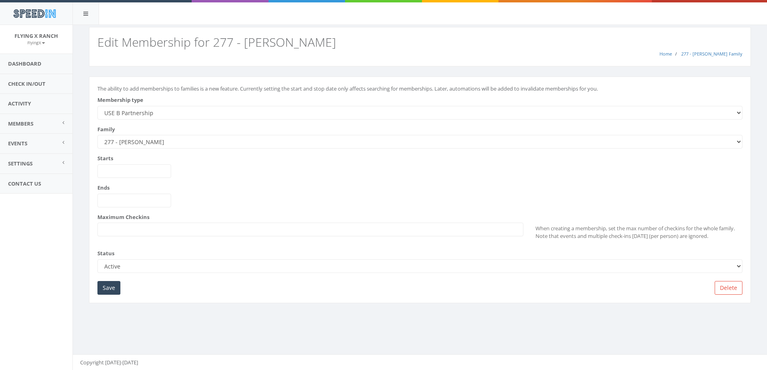
click at [142, 113] on select "--------- A Partnership C Partnership USE C Partnership USE A Partnership B Par…" at bounding box center [419, 113] width 645 height 14
select select "1"
click at [97, 106] on select "--------- A Partnership C Partnership USE C Partnership USE A Partnership B Par…" at bounding box center [419, 113] width 645 height 14
click at [103, 288] on input "Save" at bounding box center [108, 288] width 23 height 14
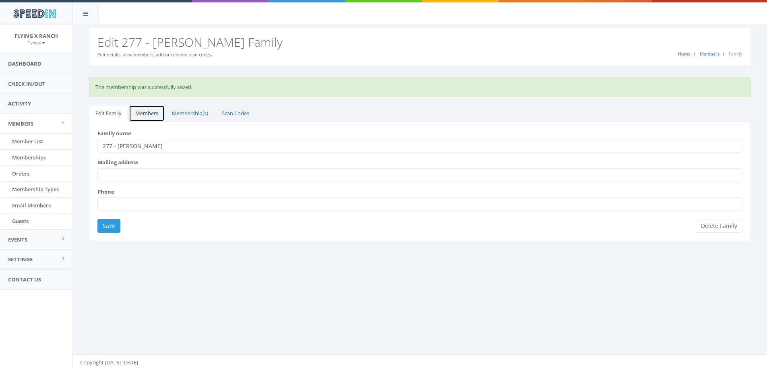
click at [143, 115] on link "Members" at bounding box center [147, 113] width 36 height 17
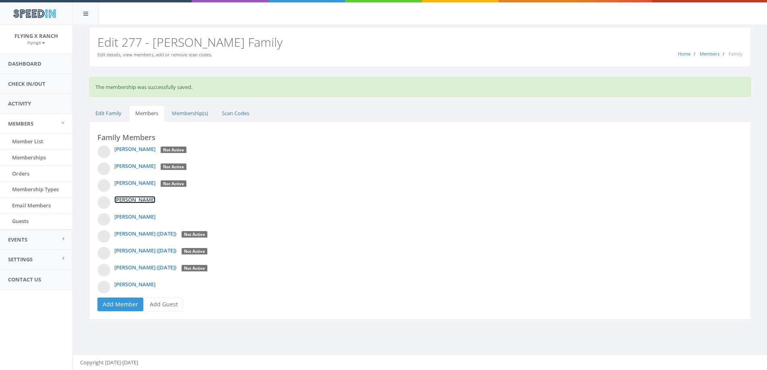
click at [135, 201] on link "[PERSON_NAME]" at bounding box center [134, 199] width 41 height 7
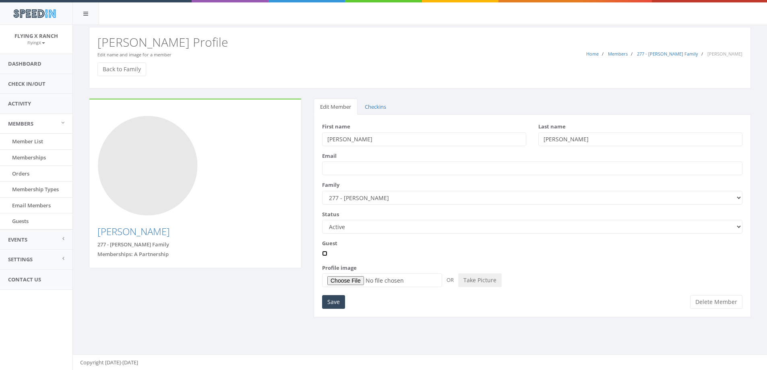
click at [327, 254] on input "Guest" at bounding box center [324, 253] width 5 height 5
checkbox input "true"
click at [737, 227] on select "Active Candidate Not Active" at bounding box center [532, 227] width 420 height 14
select select "not_active"
click at [322, 220] on select "Active Candidate Not Active" at bounding box center [532, 227] width 420 height 14
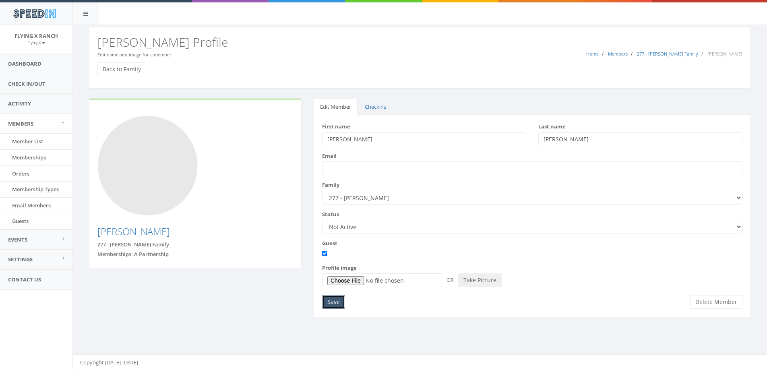
click at [339, 305] on input "Save" at bounding box center [333, 302] width 23 height 14
click at [130, 72] on link "Back to Family" at bounding box center [121, 69] width 49 height 14
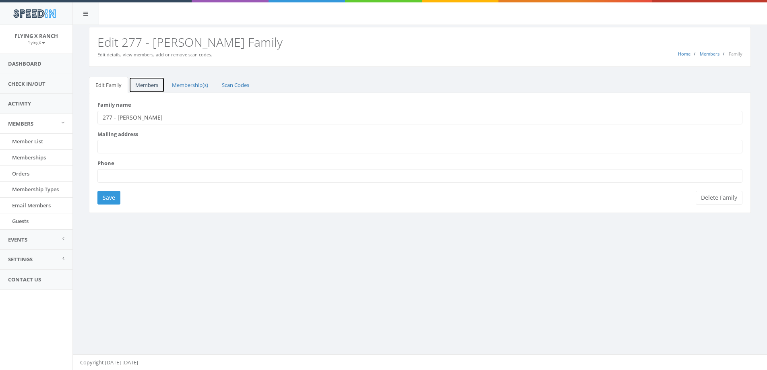
click at [137, 82] on link "Members" at bounding box center [147, 85] width 36 height 17
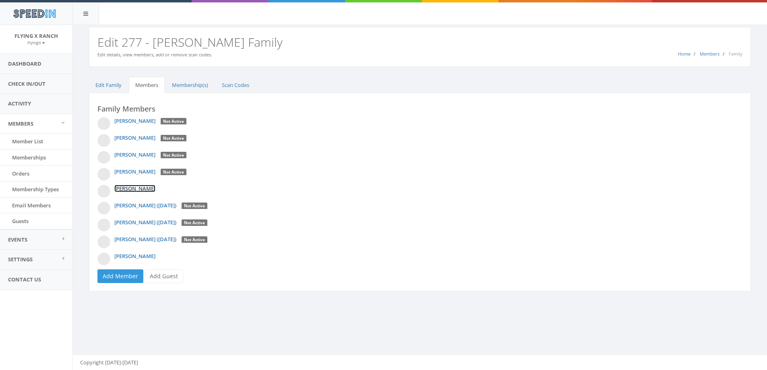
click at [138, 189] on link "[PERSON_NAME]" at bounding box center [134, 188] width 41 height 7
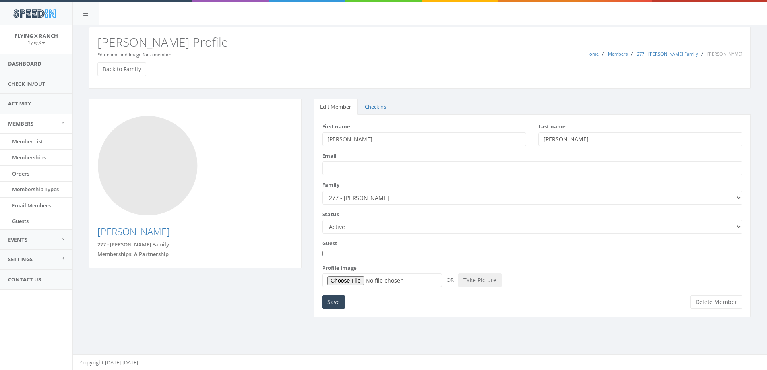
click at [737, 227] on select "Active Candidate Not Active" at bounding box center [532, 227] width 420 height 14
select select "not_active"
click at [322, 220] on select "Active Candidate Not Active" at bounding box center [532, 227] width 420 height 14
click at [323, 254] on input "Guest" at bounding box center [324, 253] width 5 height 5
checkbox input "true"
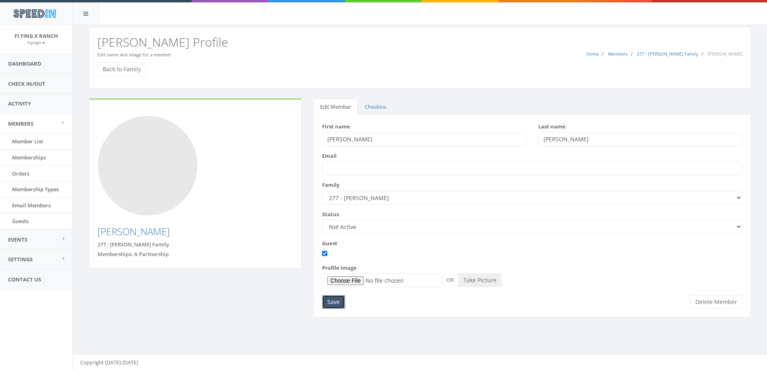
click at [333, 302] on input "Save" at bounding box center [333, 302] width 23 height 14
click at [143, 65] on link "Back to Family" at bounding box center [121, 69] width 49 height 14
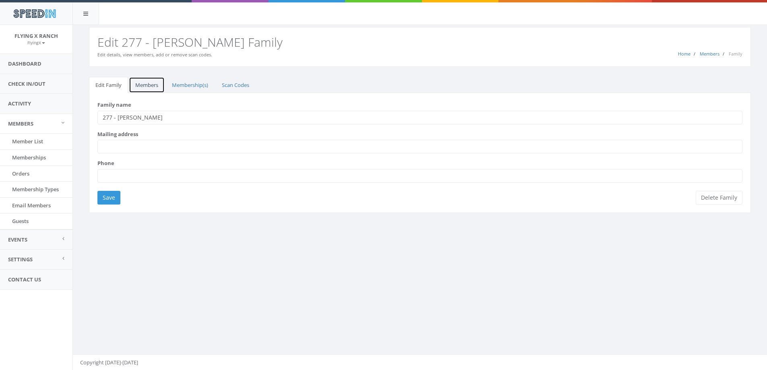
click at [147, 85] on link "Members" at bounding box center [147, 85] width 36 height 17
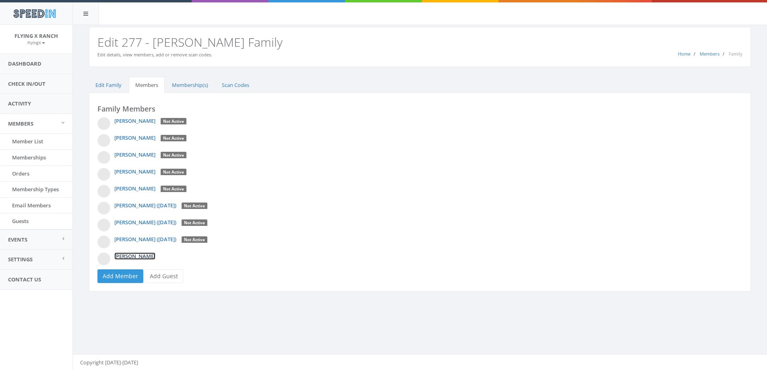
click at [135, 257] on link "[PERSON_NAME]" at bounding box center [134, 255] width 41 height 7
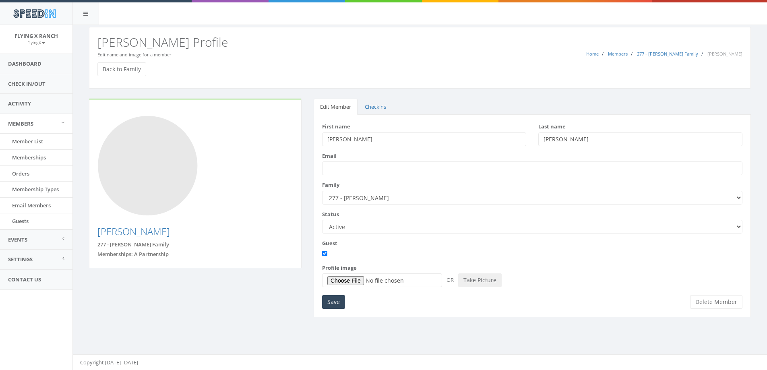
click at [737, 226] on select "Active Candidate Not Active" at bounding box center [532, 227] width 420 height 14
select select "not_active"
click at [322, 220] on select "Active Candidate Not Active" at bounding box center [532, 227] width 420 height 14
click at [330, 302] on input "Save" at bounding box center [333, 302] width 23 height 14
click at [132, 69] on link "Back to Family" at bounding box center [121, 69] width 49 height 14
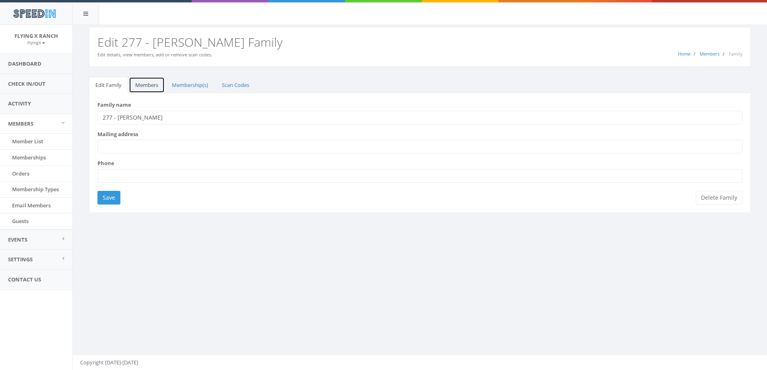
click at [145, 83] on link "Members" at bounding box center [147, 85] width 36 height 17
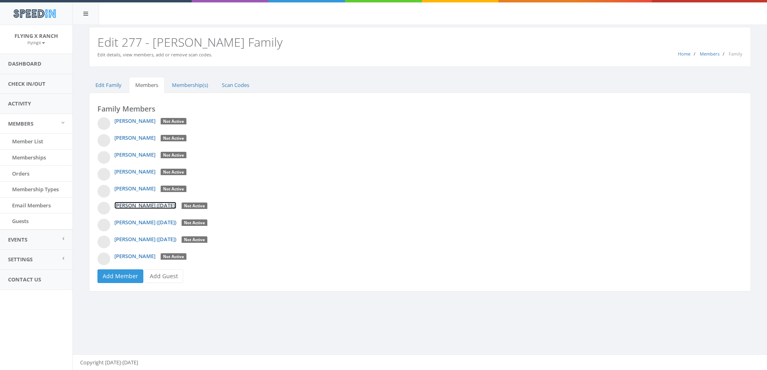
click at [176, 204] on link "[PERSON_NAME] ([DATE])" at bounding box center [145, 205] width 62 height 7
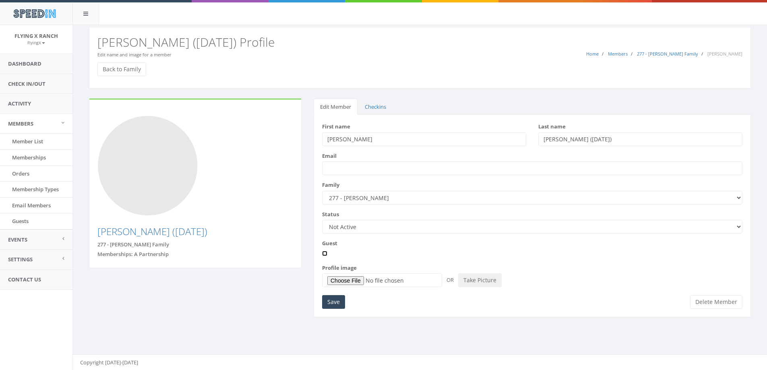
click at [325, 254] on input "Guest" at bounding box center [324, 253] width 5 height 5
checkbox input "true"
click at [329, 298] on input "Save" at bounding box center [333, 302] width 23 height 14
click at [130, 68] on link "Back to Family" at bounding box center [121, 69] width 49 height 14
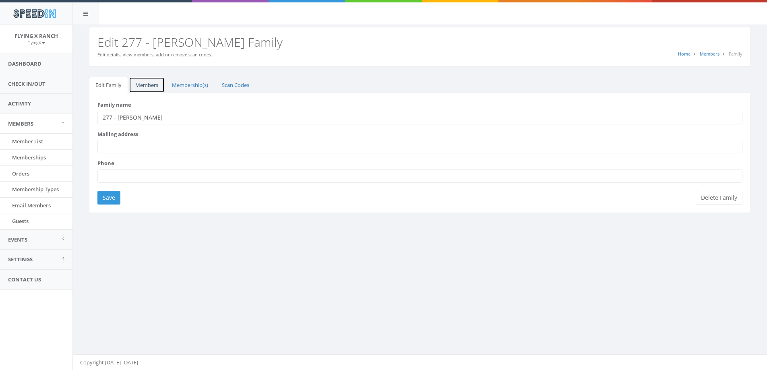
click at [154, 87] on link "Members" at bounding box center [147, 85] width 36 height 17
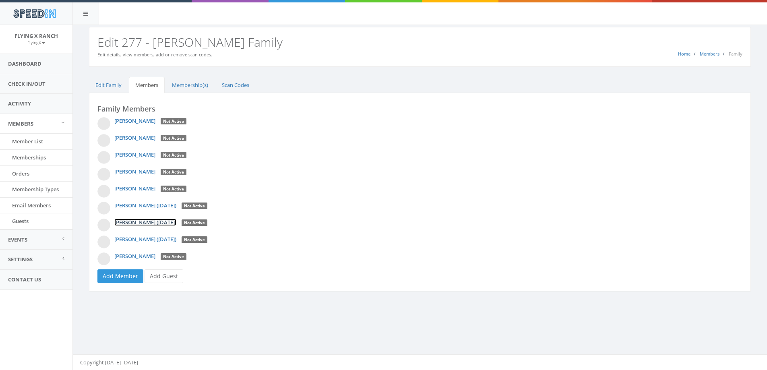
click at [161, 221] on link "Madison VanHouten (05/04/2000)" at bounding box center [145, 222] width 62 height 7
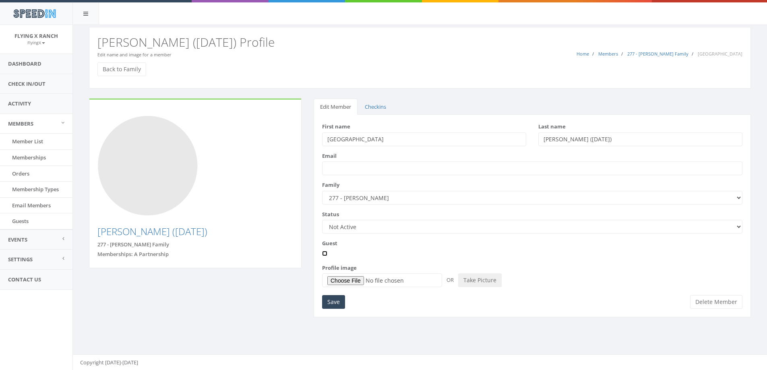
click at [324, 254] on input "Guest" at bounding box center [324, 253] width 5 height 5
checkbox input "true"
click at [335, 302] on input "Save" at bounding box center [333, 302] width 23 height 14
click at [111, 73] on link "Back to Family" at bounding box center [121, 69] width 49 height 14
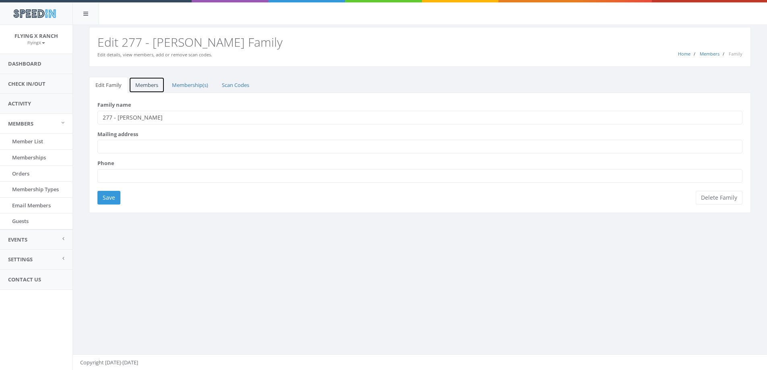
click at [143, 85] on link "Members" at bounding box center [147, 85] width 36 height 17
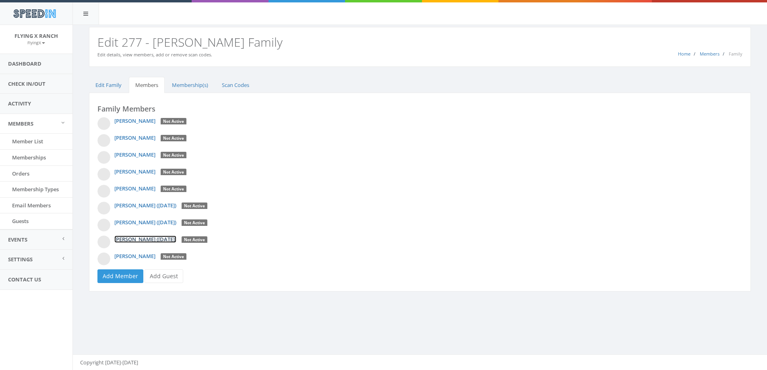
click at [168, 240] on link "[PERSON_NAME] ([DATE])" at bounding box center [145, 239] width 62 height 7
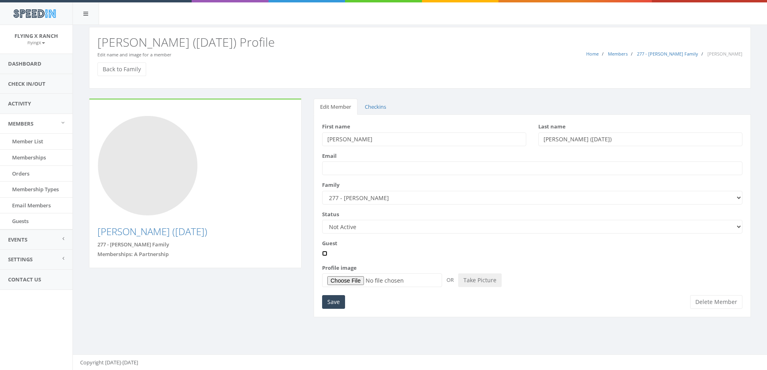
click at [325, 253] on input "Guest" at bounding box center [324, 253] width 5 height 5
checkbox input "true"
click at [332, 302] on input "Save" at bounding box center [333, 302] width 23 height 14
click at [128, 67] on link "Back to Family" at bounding box center [121, 69] width 49 height 14
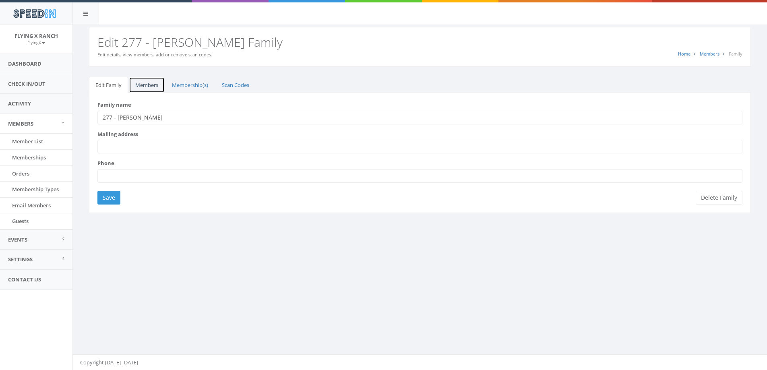
click at [145, 84] on link "Members" at bounding box center [147, 85] width 36 height 17
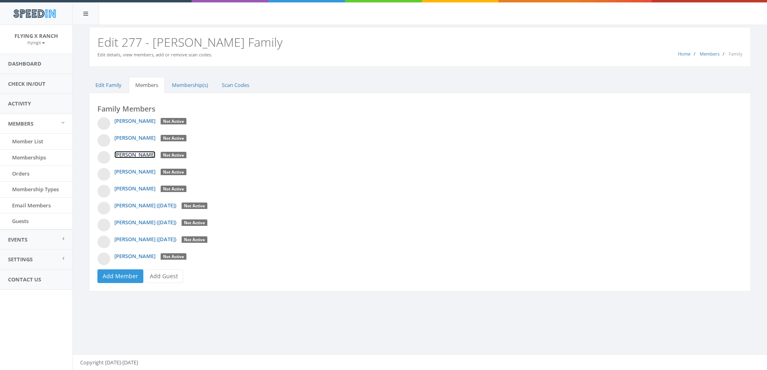
click at [134, 153] on link "[PERSON_NAME]" at bounding box center [134, 154] width 41 height 7
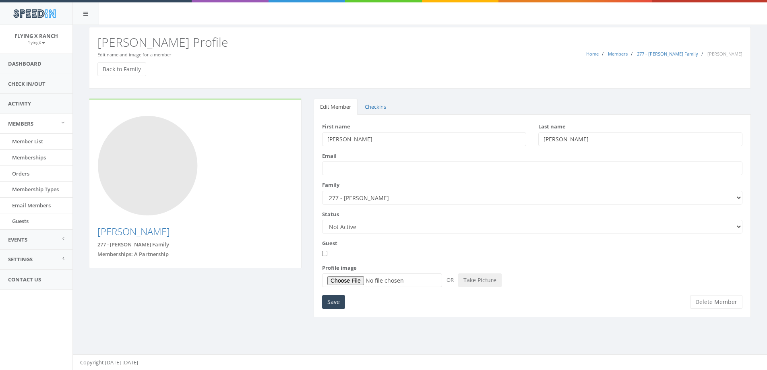
click at [738, 228] on select "Active Candidate Not Active" at bounding box center [532, 227] width 420 height 14
select select "active"
click at [322, 220] on select "Active Candidate Not Active" at bounding box center [532, 227] width 420 height 14
click at [339, 300] on input "Save" at bounding box center [333, 302] width 23 height 14
click at [133, 69] on link "Back to Family" at bounding box center [121, 69] width 49 height 14
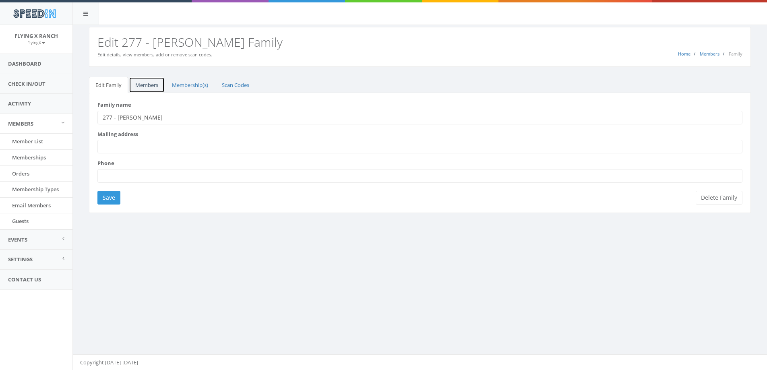
click at [139, 82] on link "Members" at bounding box center [147, 85] width 36 height 17
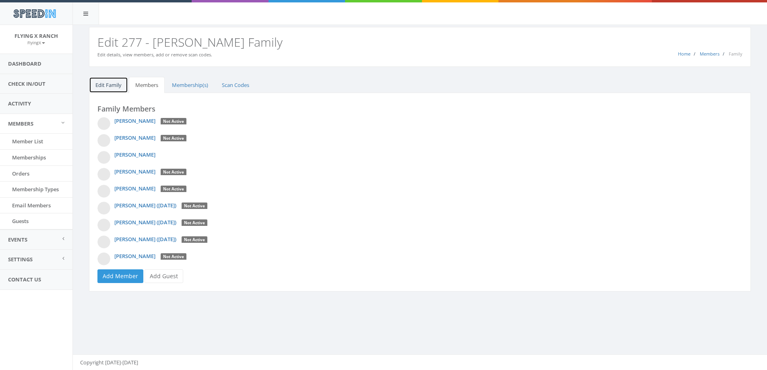
click at [104, 84] on link "Edit Family" at bounding box center [108, 85] width 39 height 17
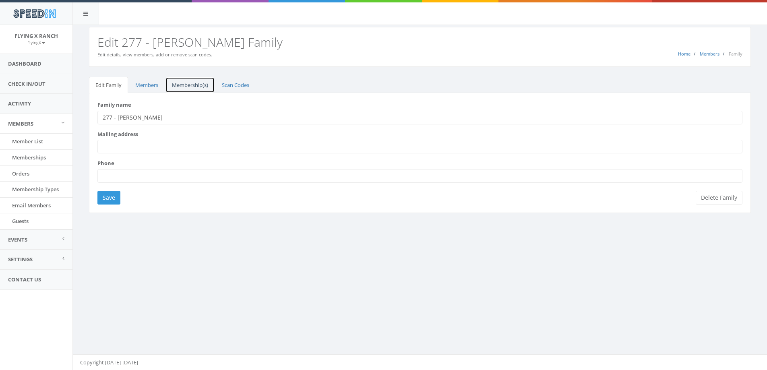
click at [194, 85] on link "Membership(s)" at bounding box center [190, 85] width 49 height 17
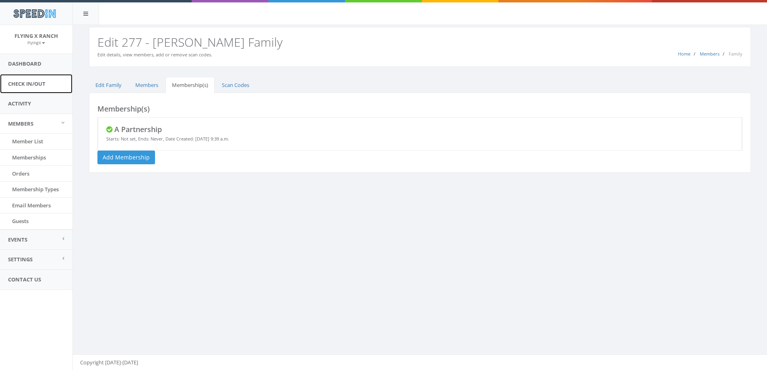
click at [34, 83] on link "Check In/Out" at bounding box center [36, 84] width 72 height 20
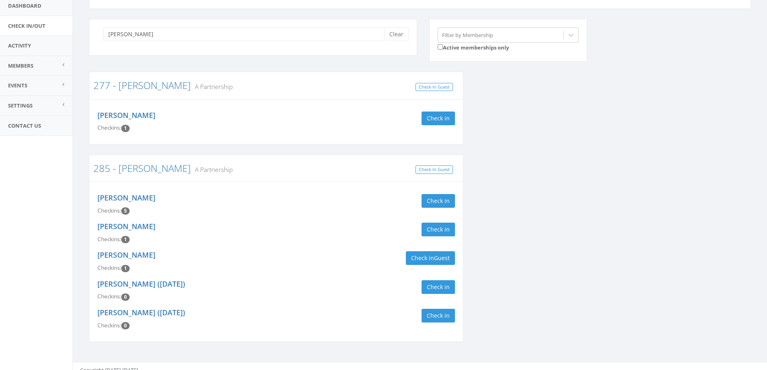
scroll to position [66, 0]
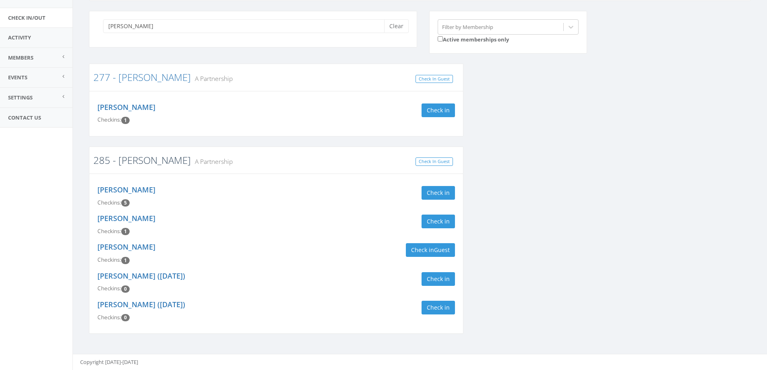
type input "[PERSON_NAME]"
click at [129, 160] on link "285 - Cogan" at bounding box center [141, 159] width 97 height 13
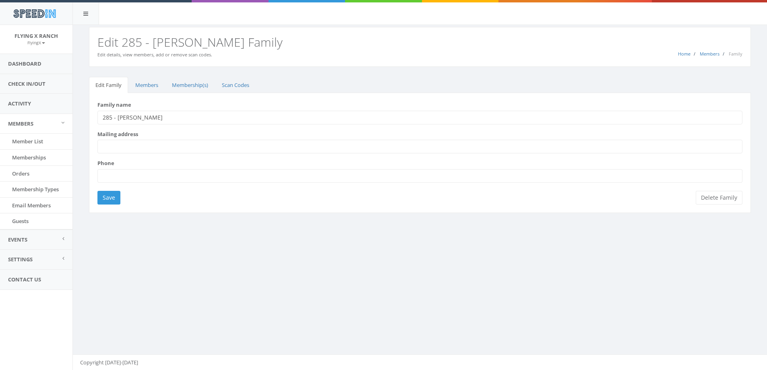
drag, startPoint x: 141, startPoint y: 120, endPoint x: 118, endPoint y: 122, distance: 22.7
click at [118, 122] on input "285 - Cogan" at bounding box center [419, 118] width 645 height 14
type input "285 - [PERSON_NAME] (Use Partner of [PERSON_NAME])"
click at [108, 199] on input "Save" at bounding box center [108, 198] width 23 height 14
click at [190, 84] on link "Membership(s)" at bounding box center [190, 85] width 49 height 17
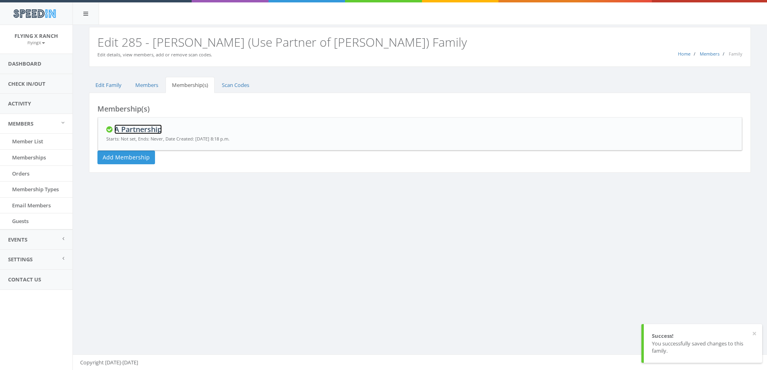
click at [139, 129] on link "A Partnership" at bounding box center [138, 129] width 48 height 10
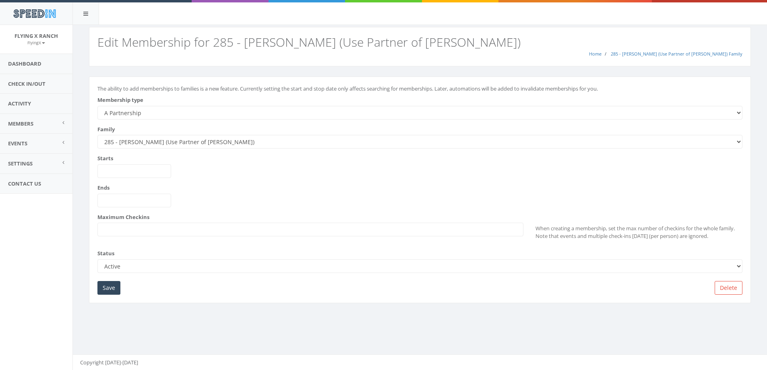
click at [138, 110] on select "--------- A Partnership C Partnership USE C Partnership USE A Partnership B Par…" at bounding box center [419, 113] width 645 height 14
select select "4"
click at [97, 106] on select "--------- A Partnership C Partnership USE C Partnership USE A Partnership B Par…" at bounding box center [419, 113] width 645 height 14
click at [109, 291] on input "Save" at bounding box center [108, 288] width 23 height 14
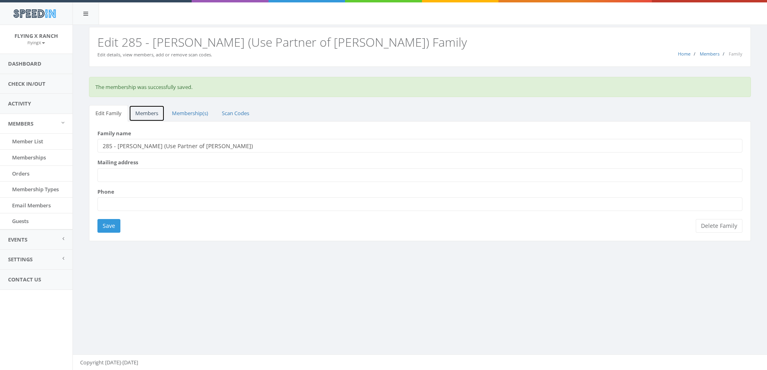
click at [147, 113] on link "Members" at bounding box center [147, 113] width 36 height 17
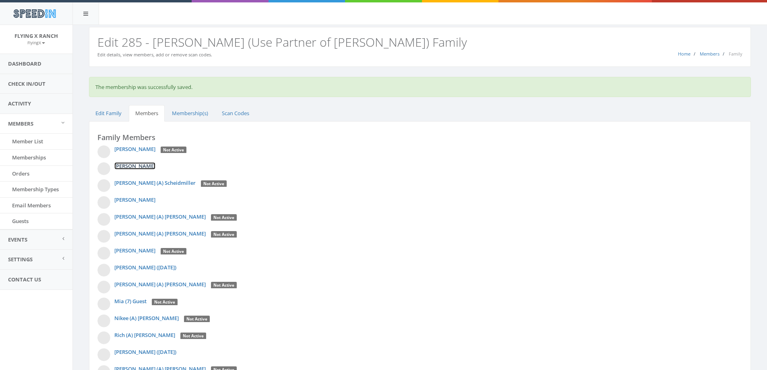
click at [134, 167] on link "[PERSON_NAME]" at bounding box center [134, 165] width 41 height 7
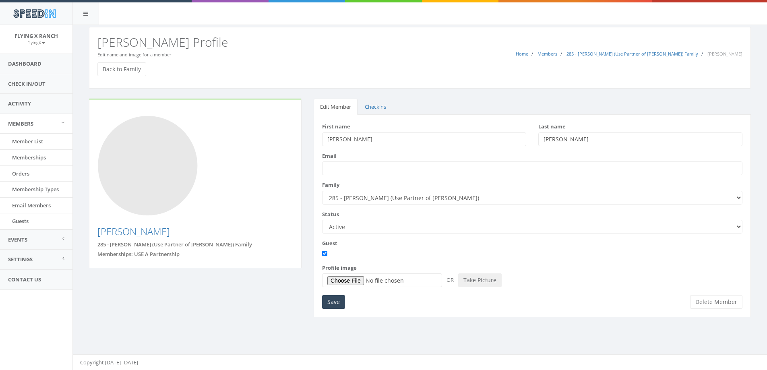
click at [740, 226] on select "Active Candidate Not Active" at bounding box center [532, 227] width 420 height 14
click at [331, 302] on input "Save" at bounding box center [333, 302] width 23 height 14
click at [114, 66] on link "Back to Family" at bounding box center [121, 69] width 49 height 14
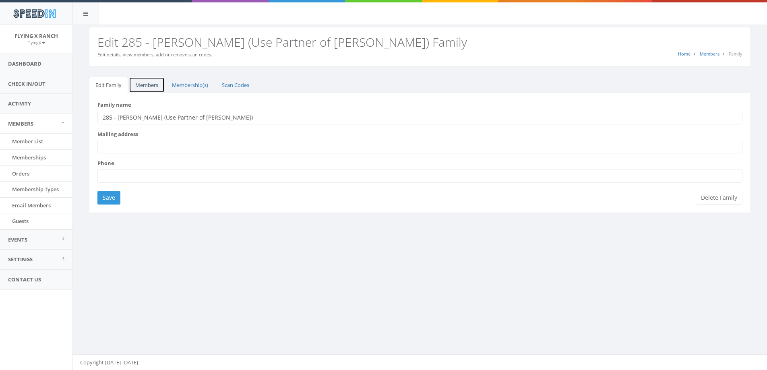
click at [148, 86] on link "Members" at bounding box center [147, 85] width 36 height 17
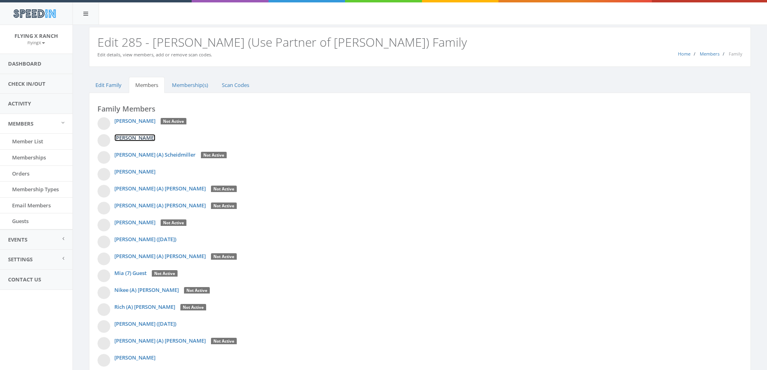
click at [155, 136] on link "[PERSON_NAME]" at bounding box center [134, 137] width 41 height 7
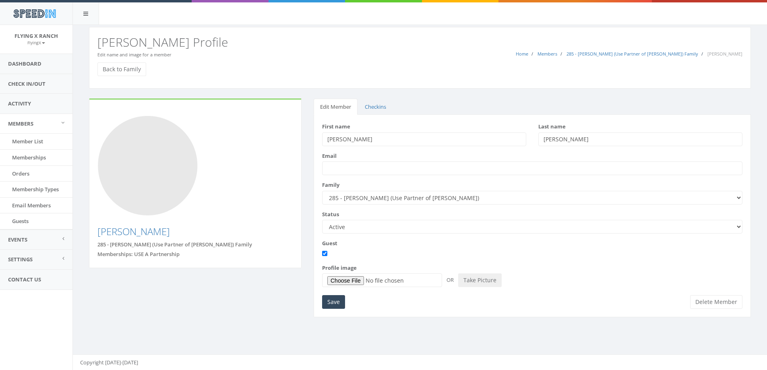
click at [736, 229] on select "Active Candidate Not Active" at bounding box center [532, 227] width 420 height 14
select select "not_active"
click at [322, 220] on select "Active Candidate Not Active" at bounding box center [532, 227] width 420 height 14
click at [331, 302] on input "Save" at bounding box center [333, 302] width 23 height 14
click at [128, 71] on link "Back to Family" at bounding box center [121, 69] width 49 height 14
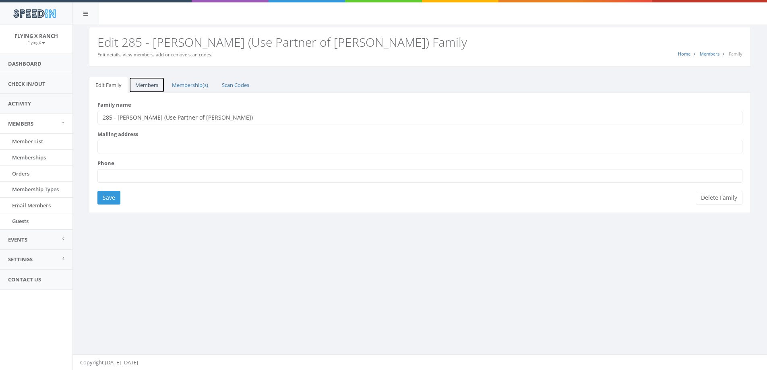
click at [144, 84] on link "Members" at bounding box center [147, 85] width 36 height 17
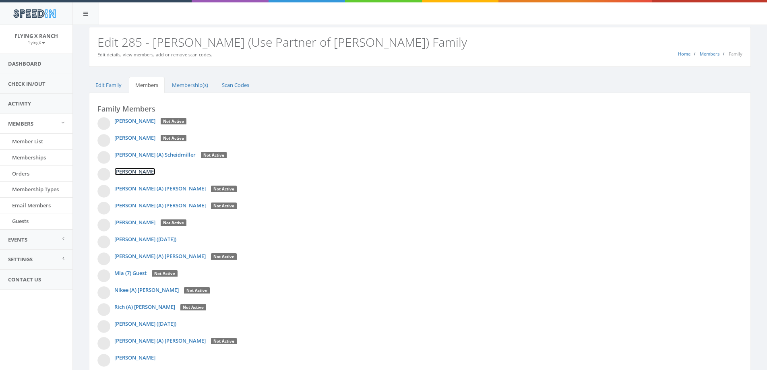
click at [128, 172] on link "[PERSON_NAME]" at bounding box center [134, 171] width 41 height 7
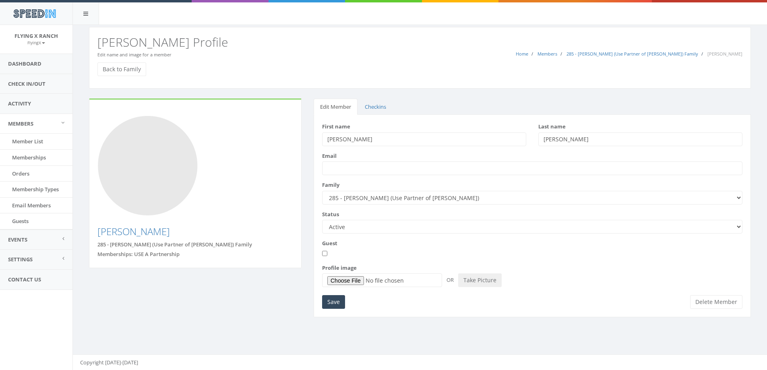
click at [736, 228] on select "Active Candidate Not Active" at bounding box center [532, 227] width 420 height 14
select select "not_active"
click at [322, 220] on select "Active Candidate Not Active" at bounding box center [532, 227] width 420 height 14
click at [325, 254] on input "Guest" at bounding box center [324, 253] width 5 height 5
checkbox input "true"
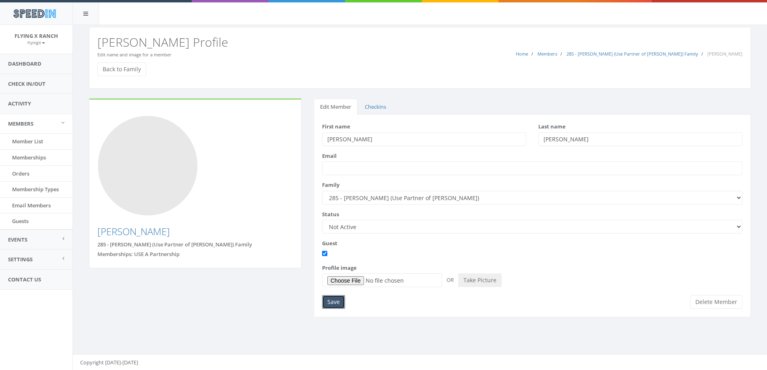
click at [331, 302] on input "Save" at bounding box center [333, 302] width 23 height 14
click at [136, 67] on link "Back to Family" at bounding box center [121, 69] width 49 height 14
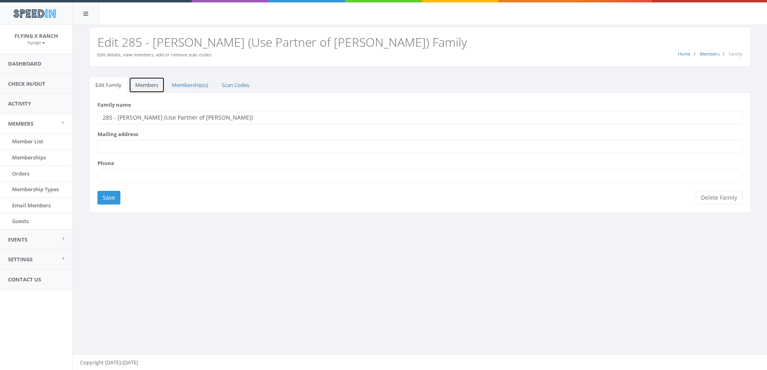
click at [151, 85] on link "Members" at bounding box center [147, 85] width 36 height 17
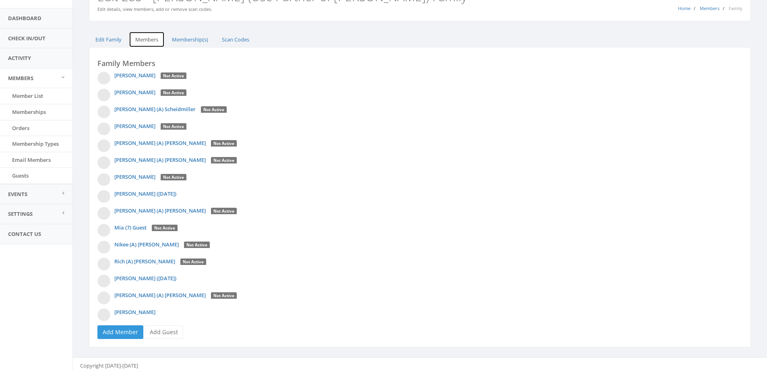
scroll to position [49, 0]
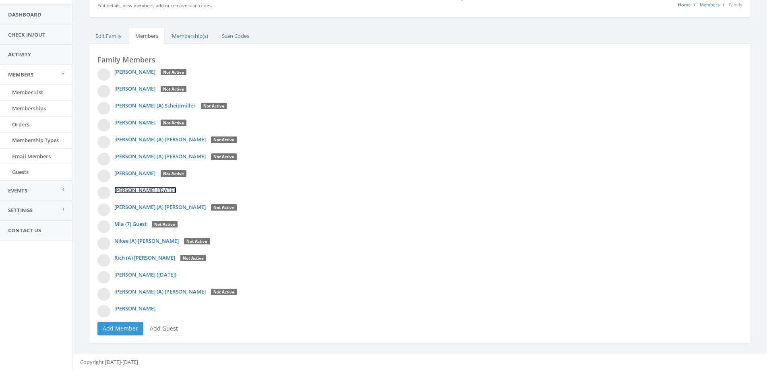
click at [168, 189] on link "[PERSON_NAME] ([DATE])" at bounding box center [145, 189] width 62 height 7
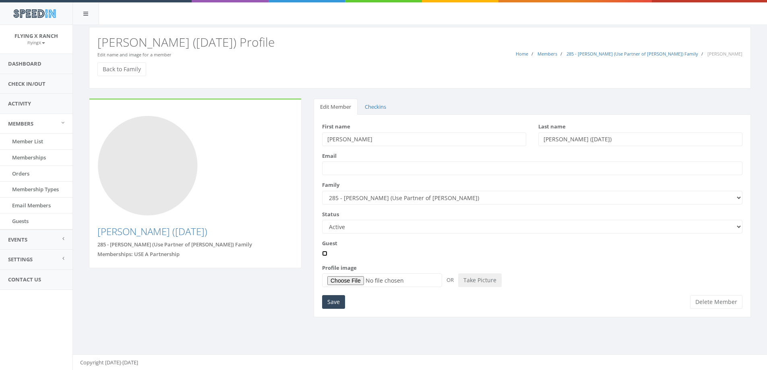
click at [326, 255] on input "Guest" at bounding box center [324, 253] width 5 height 5
checkbox input "true"
click at [741, 228] on select "Active Candidate Not Active" at bounding box center [532, 227] width 420 height 14
select select "not_active"
click at [322, 220] on select "Active Candidate Not Active" at bounding box center [532, 227] width 420 height 14
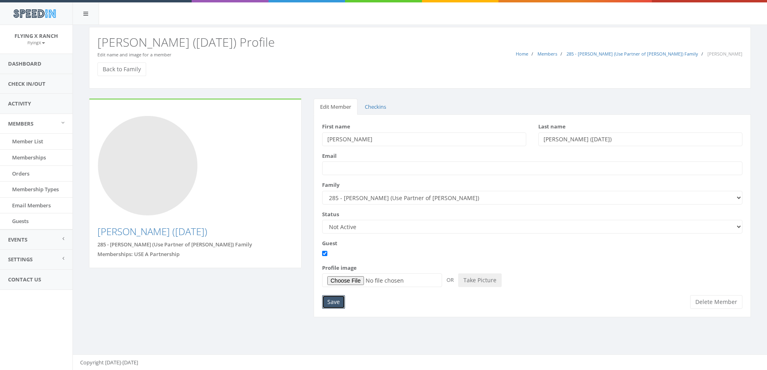
click at [336, 301] on input "Save" at bounding box center [333, 302] width 23 height 14
click at [110, 70] on link "Back to Family" at bounding box center [121, 69] width 49 height 14
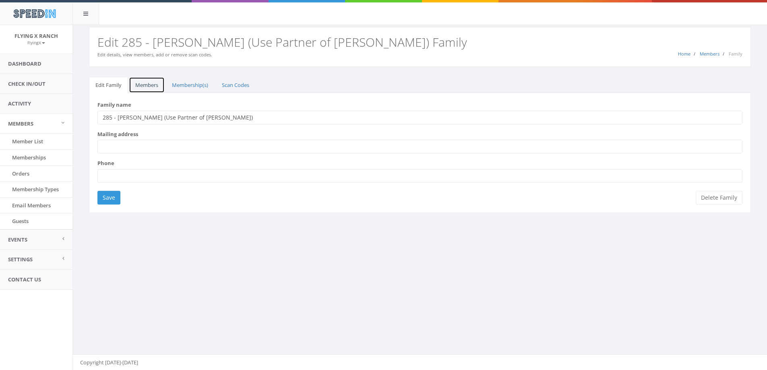
click at [140, 88] on link "Members" at bounding box center [147, 85] width 36 height 17
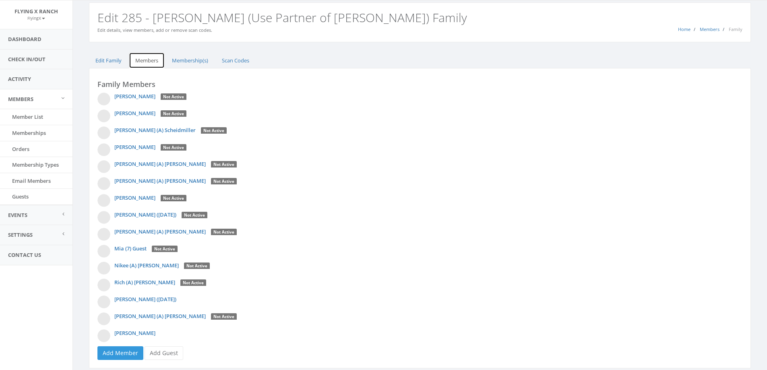
scroll to position [49, 0]
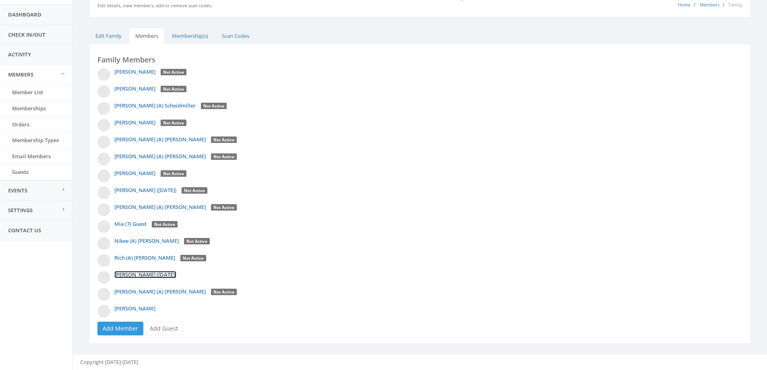
click at [147, 277] on link "[PERSON_NAME] ([DATE])" at bounding box center [145, 274] width 62 height 7
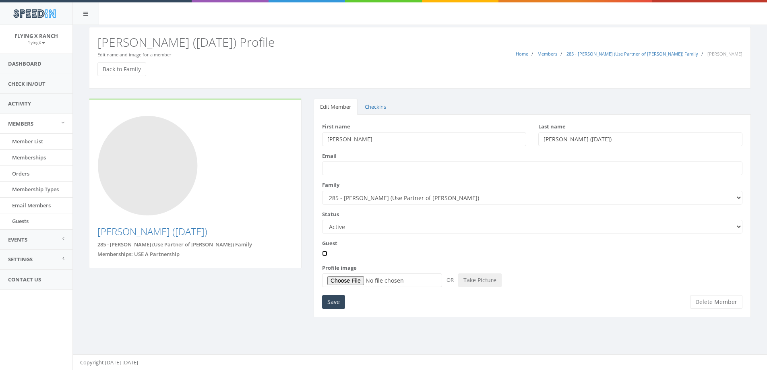
click at [327, 254] on input "Guest" at bounding box center [324, 253] width 5 height 5
checkbox input "true"
click at [737, 230] on select "Active Candidate Not Active" at bounding box center [532, 227] width 420 height 14
select select "not_active"
click at [322, 220] on select "Active Candidate Not Active" at bounding box center [532, 227] width 420 height 14
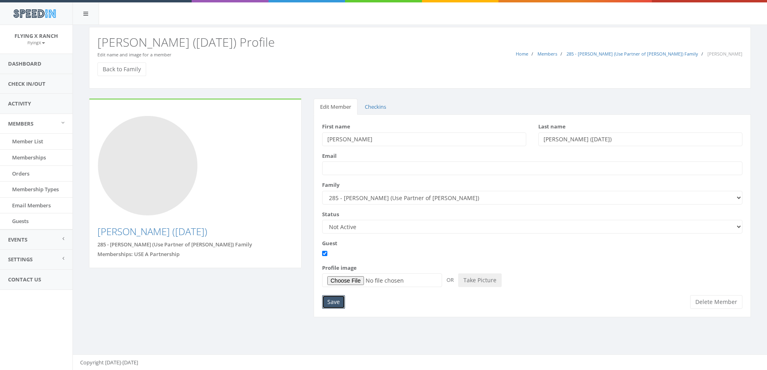
click at [328, 304] on input "Save" at bounding box center [333, 302] width 23 height 14
click at [112, 74] on link "Back to Family" at bounding box center [121, 69] width 49 height 14
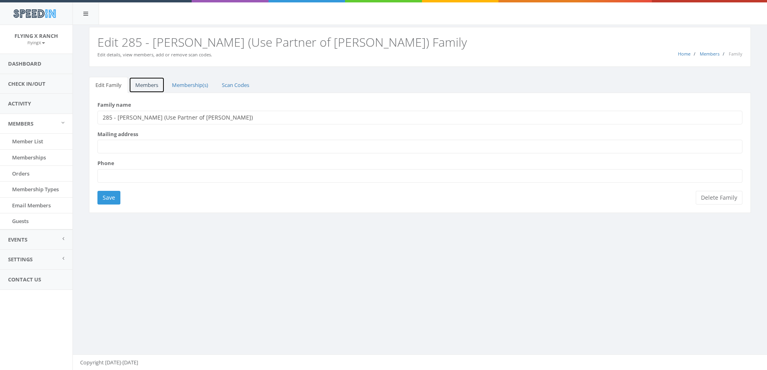
click at [143, 87] on link "Members" at bounding box center [147, 85] width 36 height 17
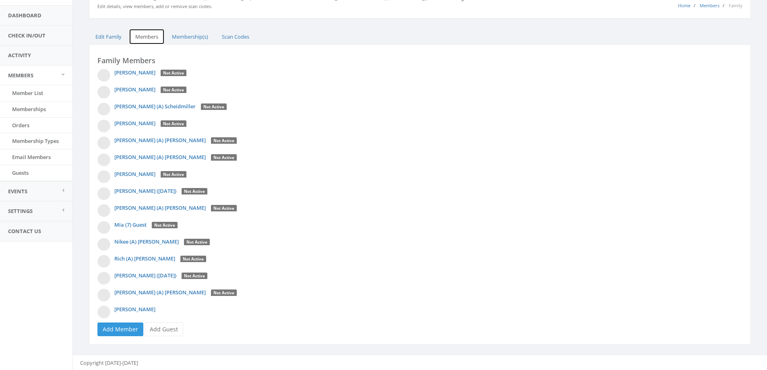
scroll to position [49, 0]
click at [136, 308] on link "[PERSON_NAME]" at bounding box center [134, 308] width 41 height 7
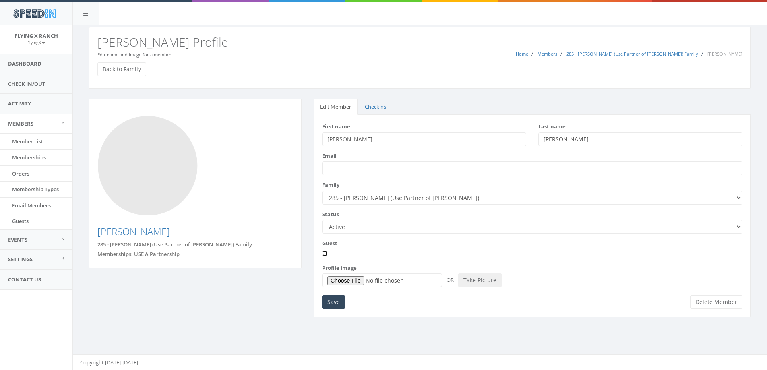
click at [325, 254] on input "Guest" at bounding box center [324, 253] width 5 height 5
checkbox input "true"
click at [737, 229] on select "Active Candidate Not Active" at bounding box center [532, 227] width 420 height 14
select select "not_active"
click at [322, 220] on select "Active Candidate Not Active" at bounding box center [532, 227] width 420 height 14
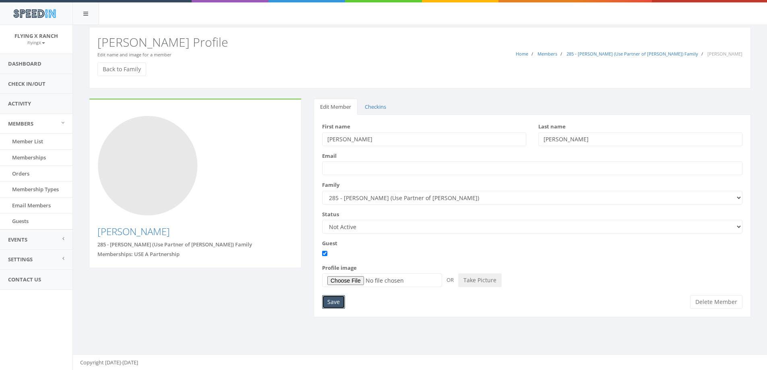
click at [333, 299] on input "Save" at bounding box center [333, 302] width 23 height 14
click at [131, 70] on link "Back to Family" at bounding box center [121, 69] width 49 height 14
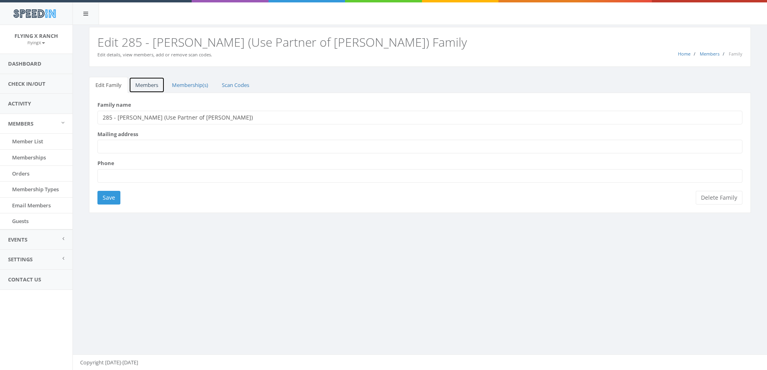
click at [149, 85] on link "Members" at bounding box center [147, 85] width 36 height 17
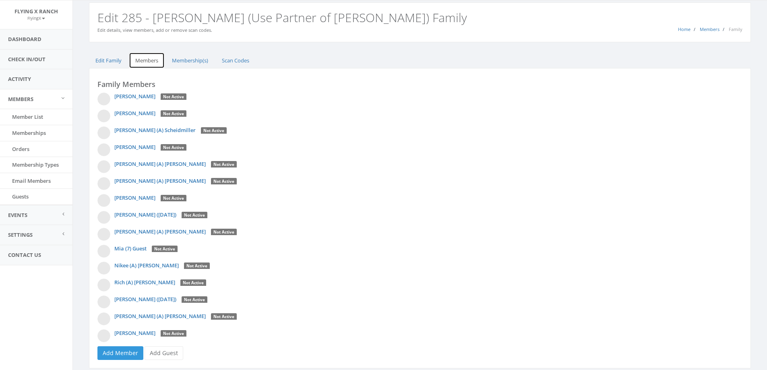
scroll to position [49, 0]
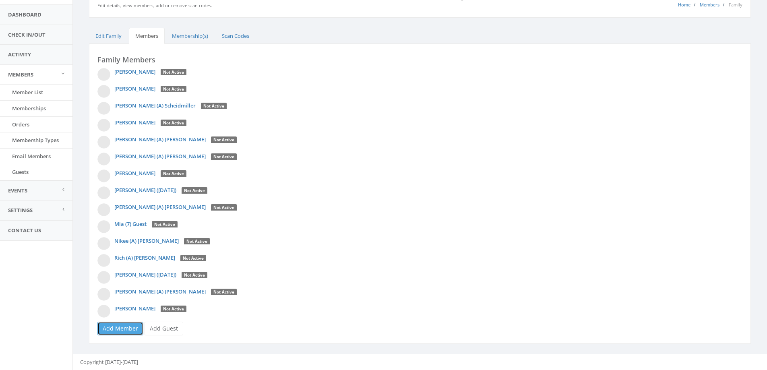
click at [123, 327] on link "Add Member" at bounding box center [120, 329] width 46 height 14
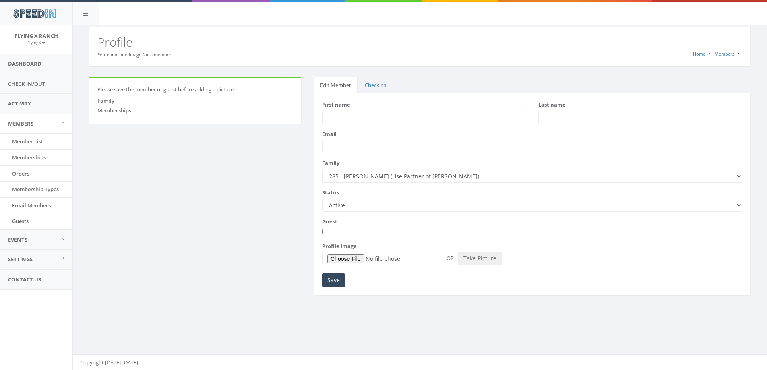
click at [345, 117] on input "First name" at bounding box center [424, 118] width 204 height 14
type input "Brad"
type input "Daniel"
click at [336, 281] on input "Save" at bounding box center [333, 280] width 23 height 14
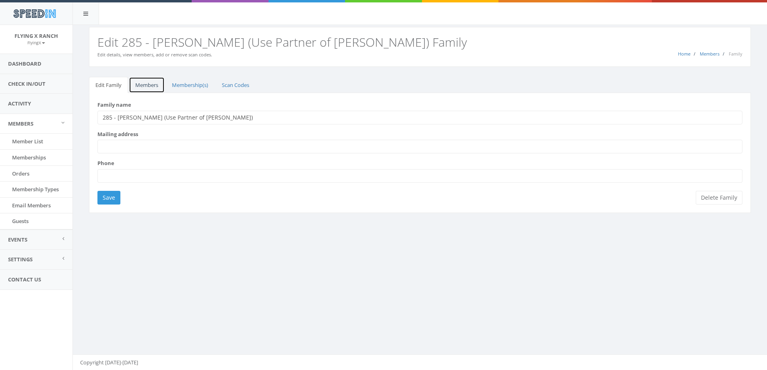
click at [152, 89] on link "Members" at bounding box center [147, 85] width 36 height 17
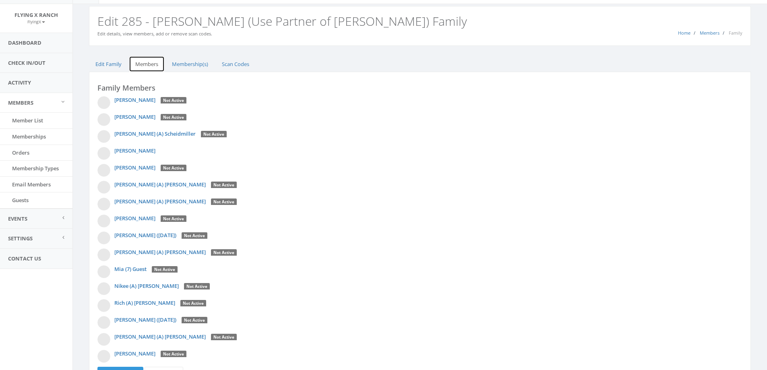
scroll to position [66, 0]
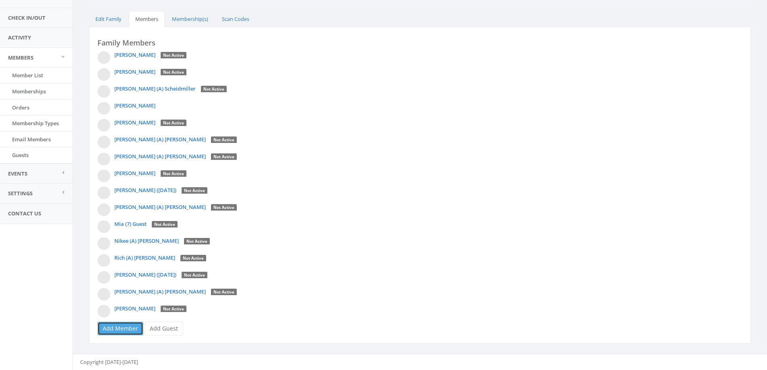
click at [118, 330] on link "Add Member" at bounding box center [120, 329] width 46 height 14
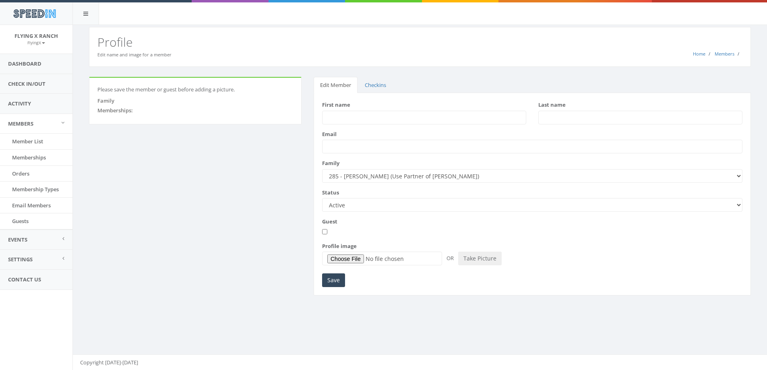
click at [356, 117] on input "First name" at bounding box center [424, 118] width 204 height 14
type input "Sarah"
type input "Daniel"
click at [337, 277] on input "Save" at bounding box center [333, 280] width 23 height 14
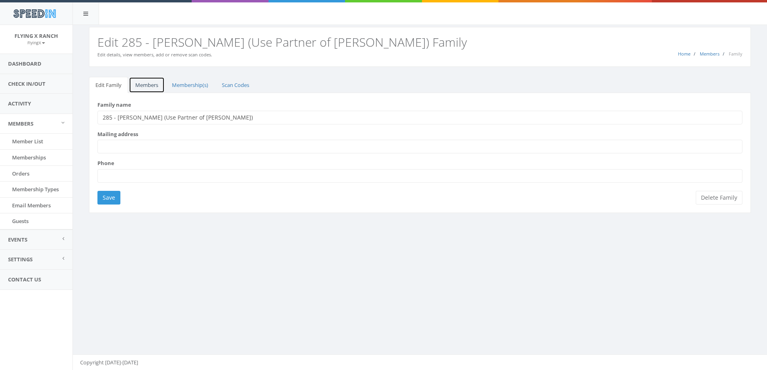
click at [139, 85] on link "Members" at bounding box center [147, 85] width 36 height 17
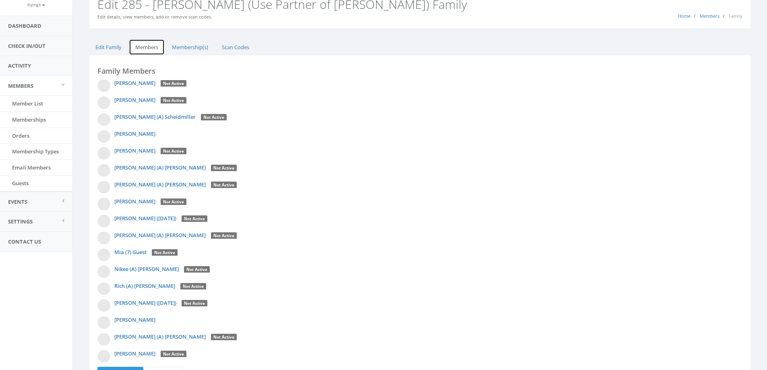
scroll to position [83, 0]
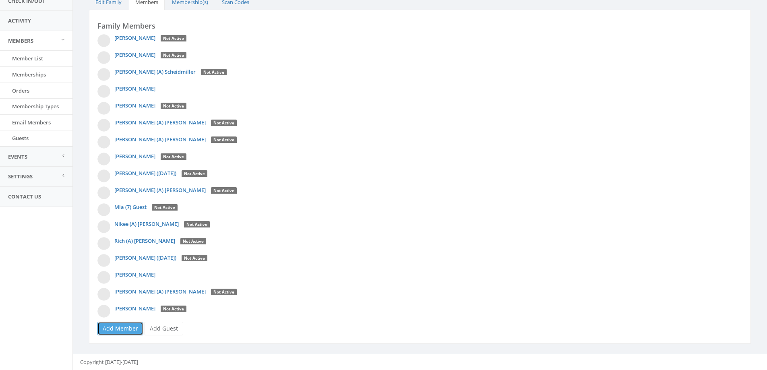
click at [103, 331] on link "Add Member" at bounding box center [120, 329] width 46 height 14
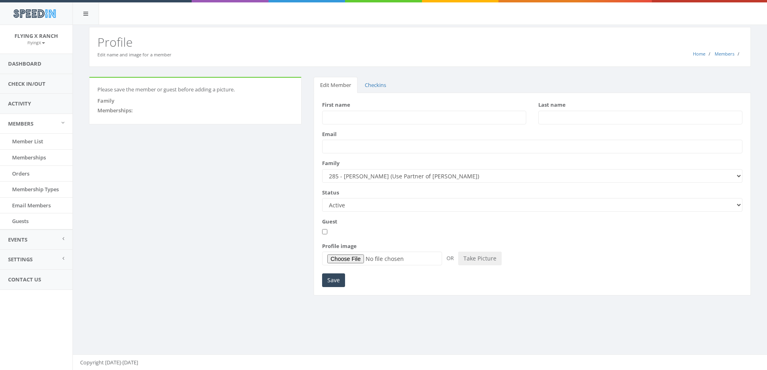
click at [341, 118] on input "First name" at bounding box center [424, 118] width 204 height 14
type input "Jacob 11.28.2007"
type input "Daniel"
click at [331, 282] on input "Save" at bounding box center [333, 280] width 23 height 14
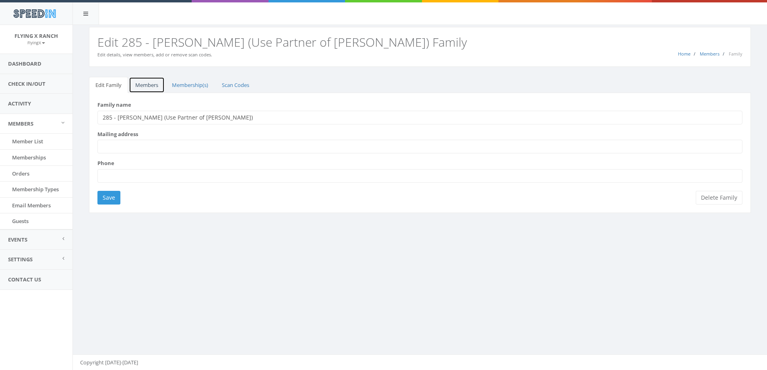
click at [151, 83] on link "Members" at bounding box center [147, 85] width 36 height 17
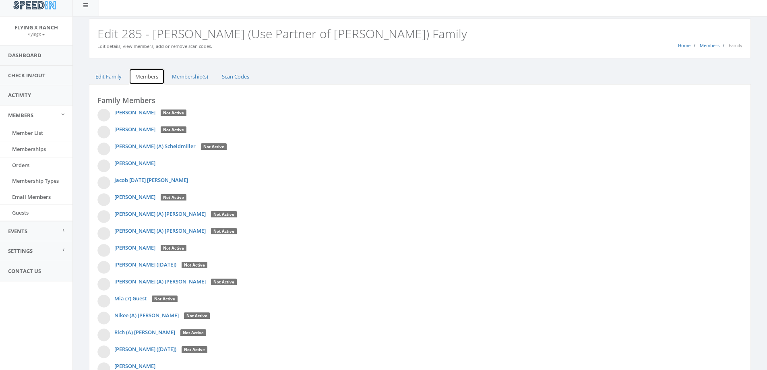
scroll to position [100, 0]
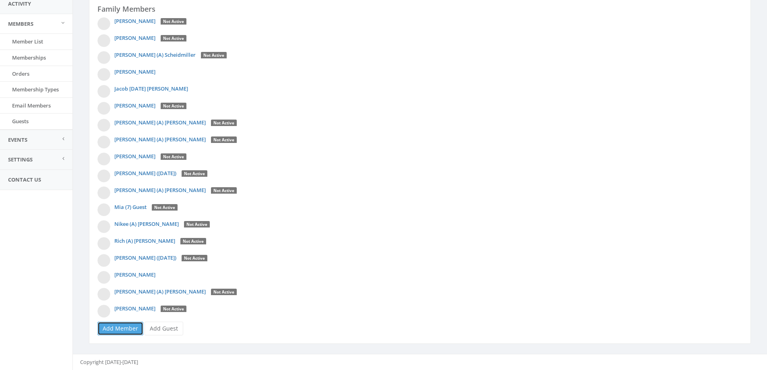
click at [112, 324] on link "Add Member" at bounding box center [120, 329] width 46 height 14
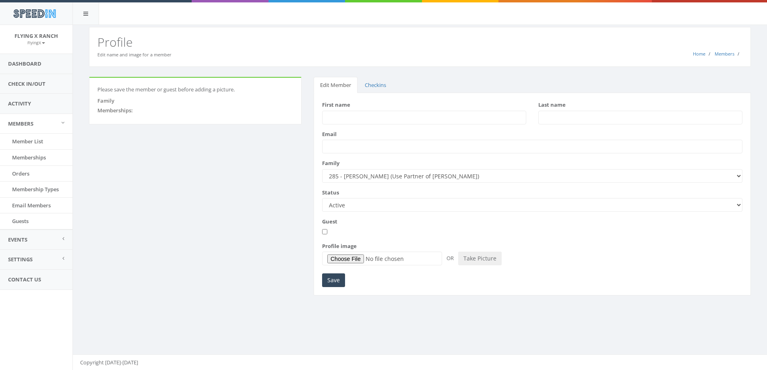
click at [336, 116] on input "First name" at bounding box center [424, 118] width 204 height 14
type input "[PERSON_NAME] [DATE]"
type input "[PERSON_NAME]"
click at [334, 274] on input "Save" at bounding box center [333, 280] width 23 height 14
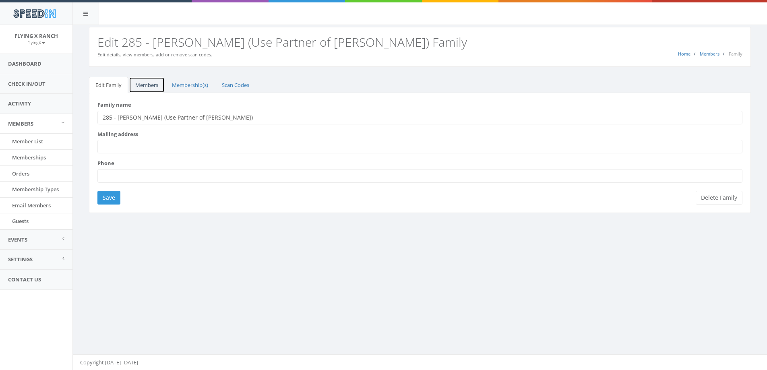
click at [144, 85] on link "Members" at bounding box center [147, 85] width 36 height 17
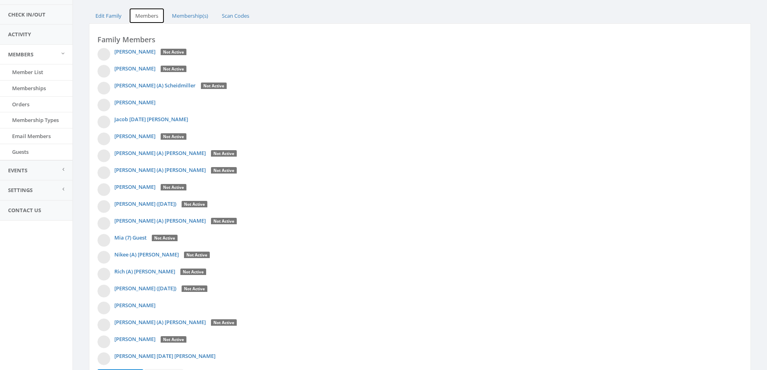
scroll to position [117, 0]
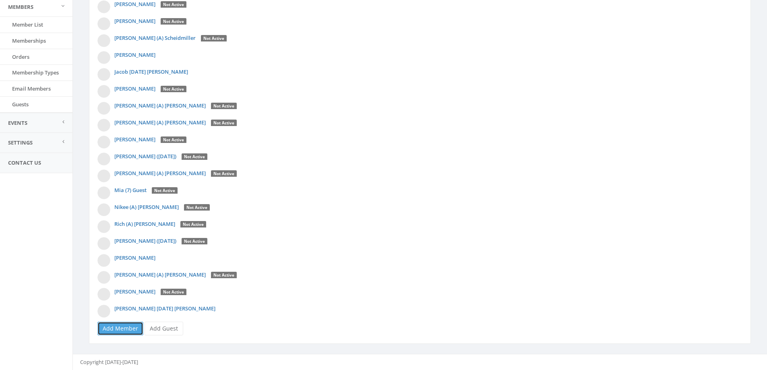
click at [118, 328] on link "Add Member" at bounding box center [120, 329] width 46 height 14
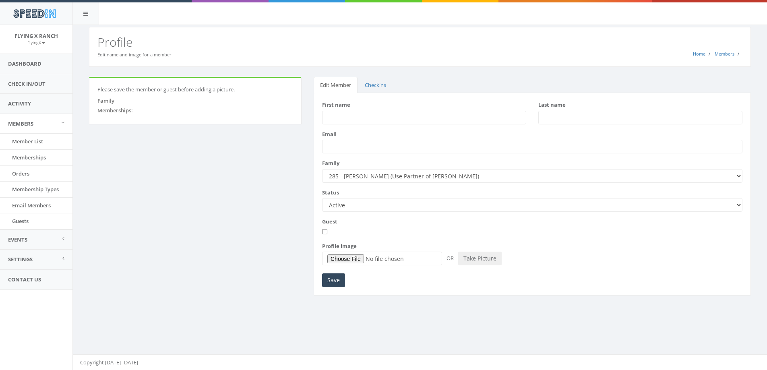
click at [344, 115] on input "First name" at bounding box center [424, 118] width 204 height 14
type input "Scout 8.4-2016"
type input "[PERSON_NAME]"
click at [335, 276] on input "Save" at bounding box center [333, 280] width 23 height 14
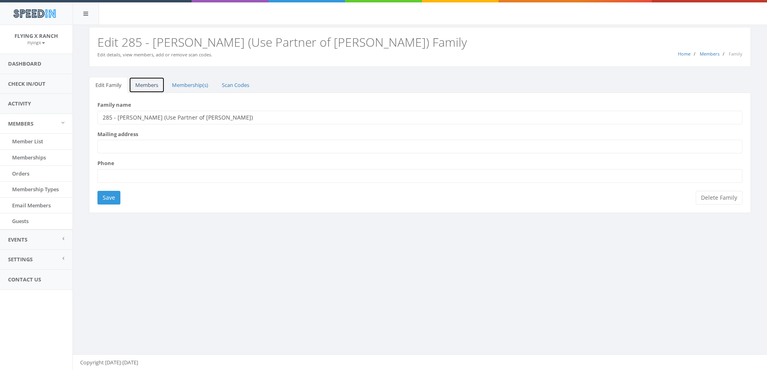
click at [144, 84] on link "Members" at bounding box center [147, 85] width 36 height 17
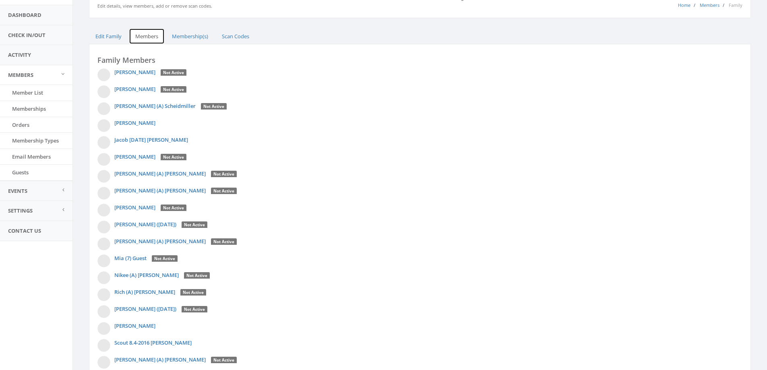
scroll to position [134, 0]
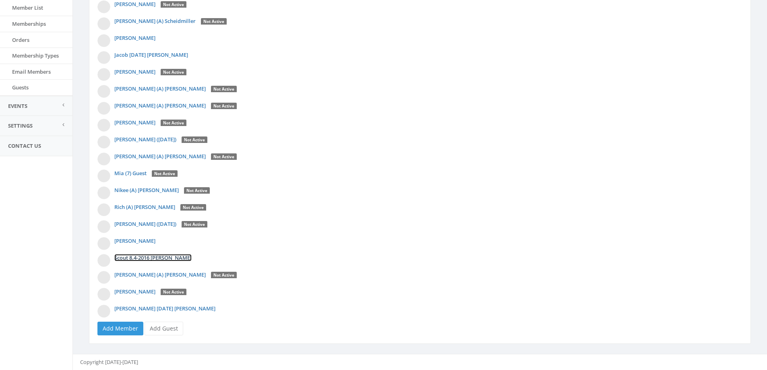
click at [130, 258] on link "Scout 8.4-2016 [PERSON_NAME]" at bounding box center [152, 257] width 77 height 7
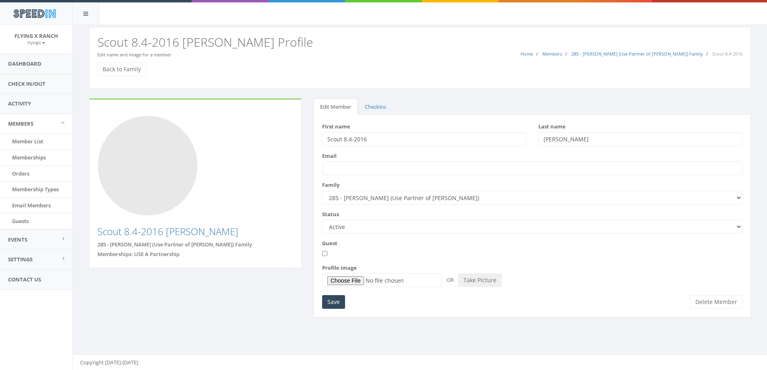
click at [355, 136] on input "Scout 8.4-2016" at bounding box center [424, 139] width 204 height 14
type input "Scout [DATE]"
click at [331, 299] on input "Save" at bounding box center [333, 302] width 23 height 14
click at [39, 84] on link "Check In/Out" at bounding box center [36, 84] width 72 height 20
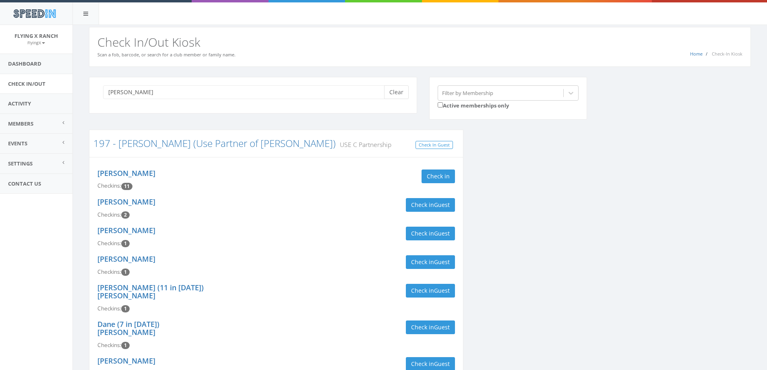
type input "[PERSON_NAME]"
click at [399, 90] on button "Clear" at bounding box center [396, 92] width 25 height 14
